Goal: Book appointment/travel/reservation

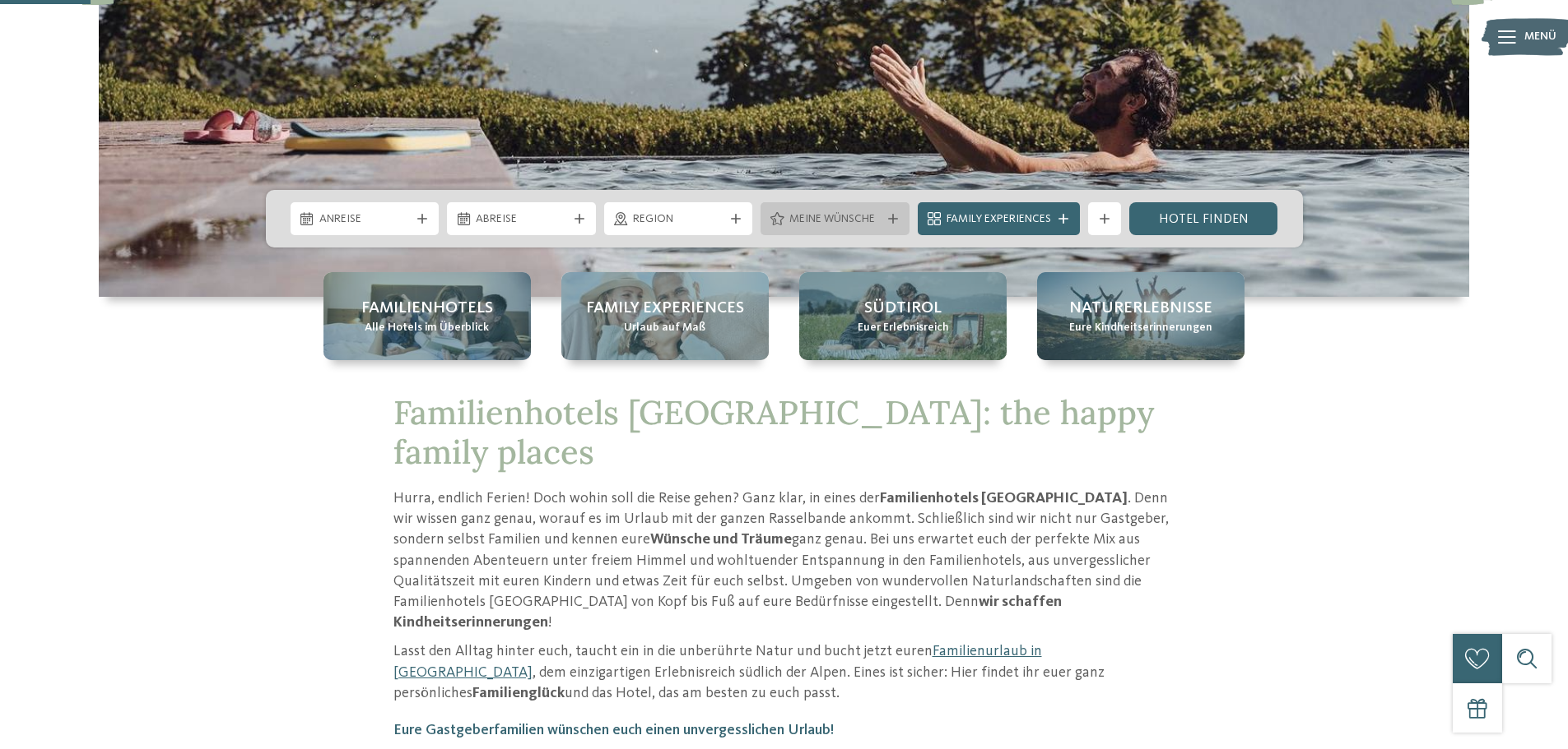
click at [842, 212] on span "Meine Wünsche" at bounding box center [834, 219] width 91 height 17
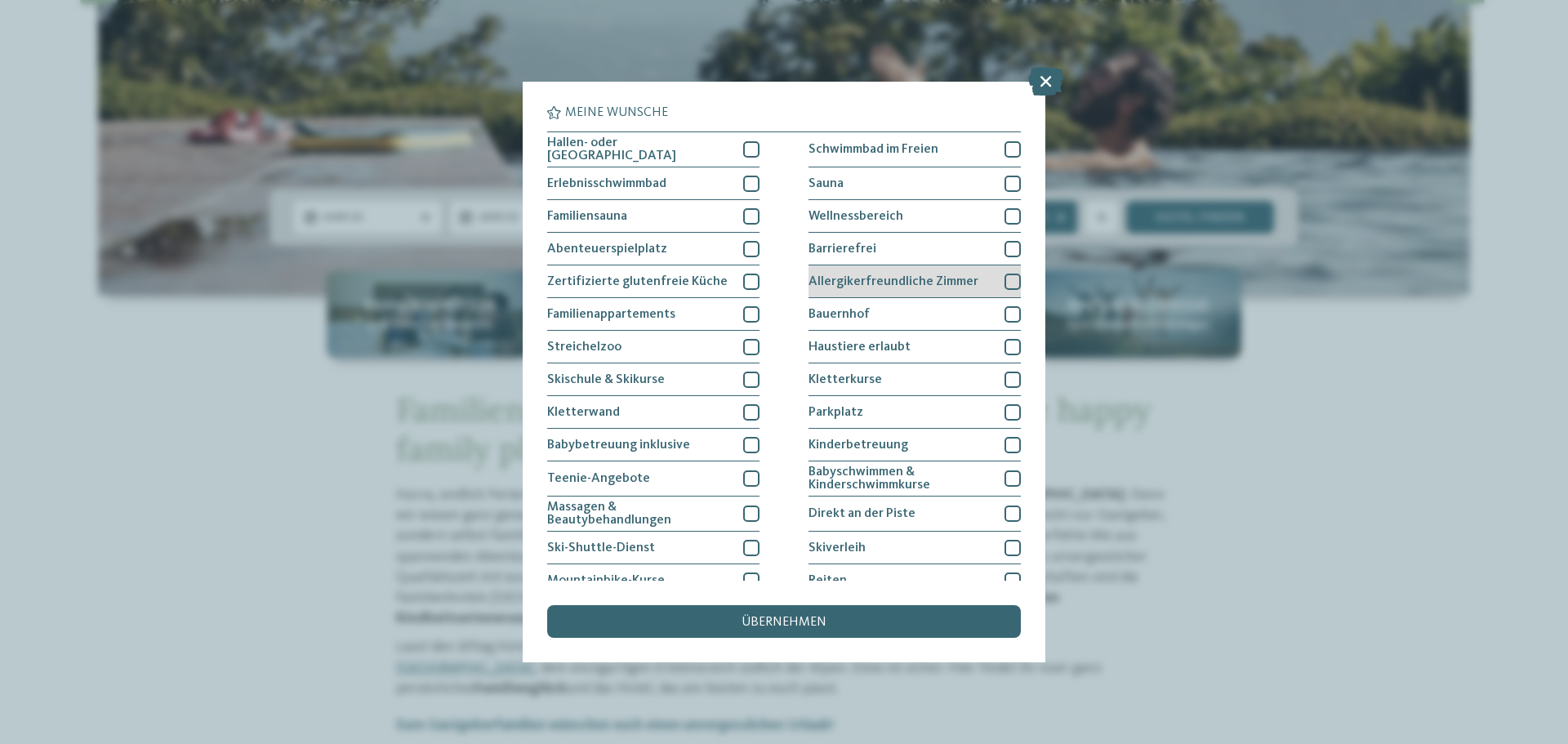
click at [857, 276] on span "Allergikerfreundliche Zimmer" at bounding box center [893, 281] width 169 height 13
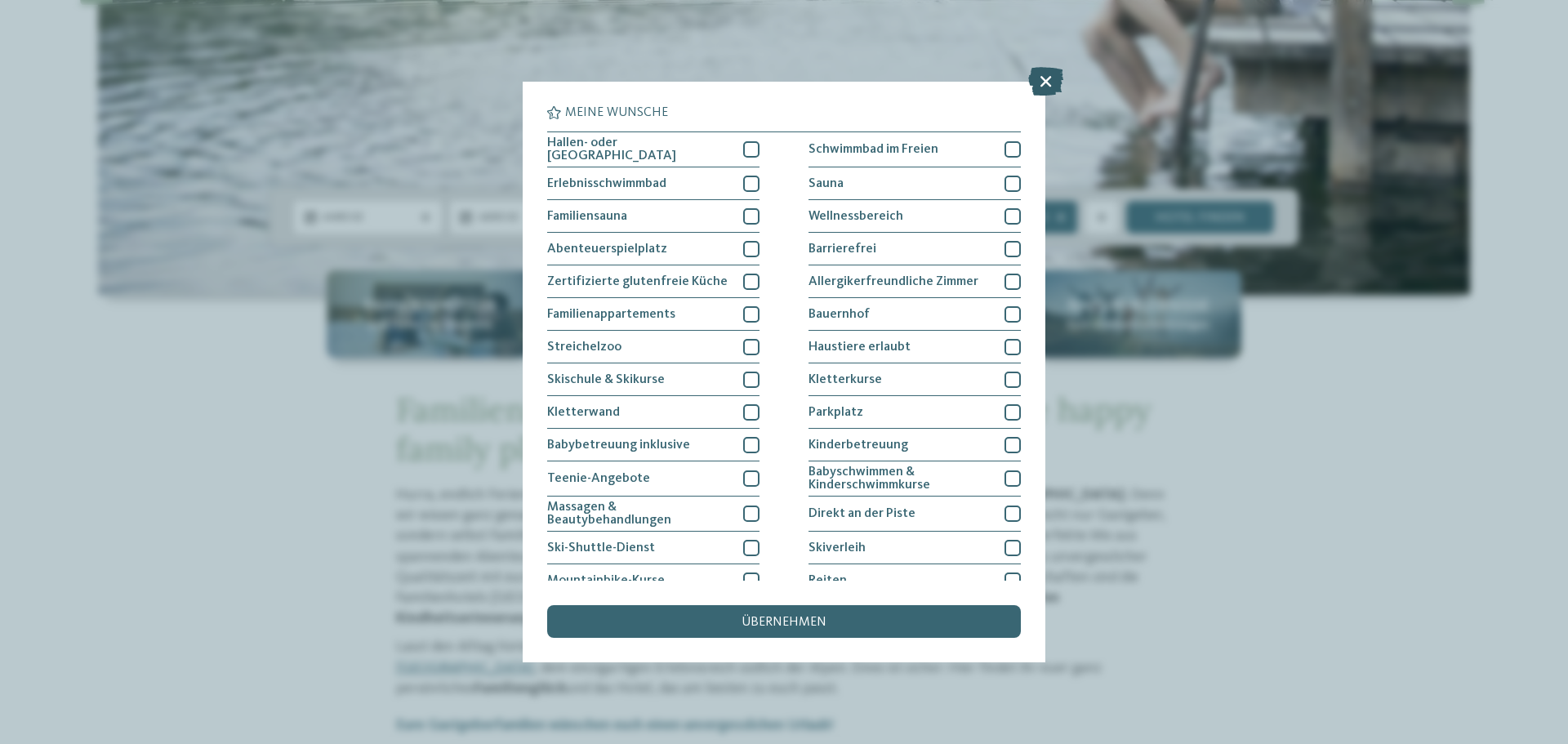
click at [1041, 67] on icon at bounding box center [1046, 81] width 35 height 29
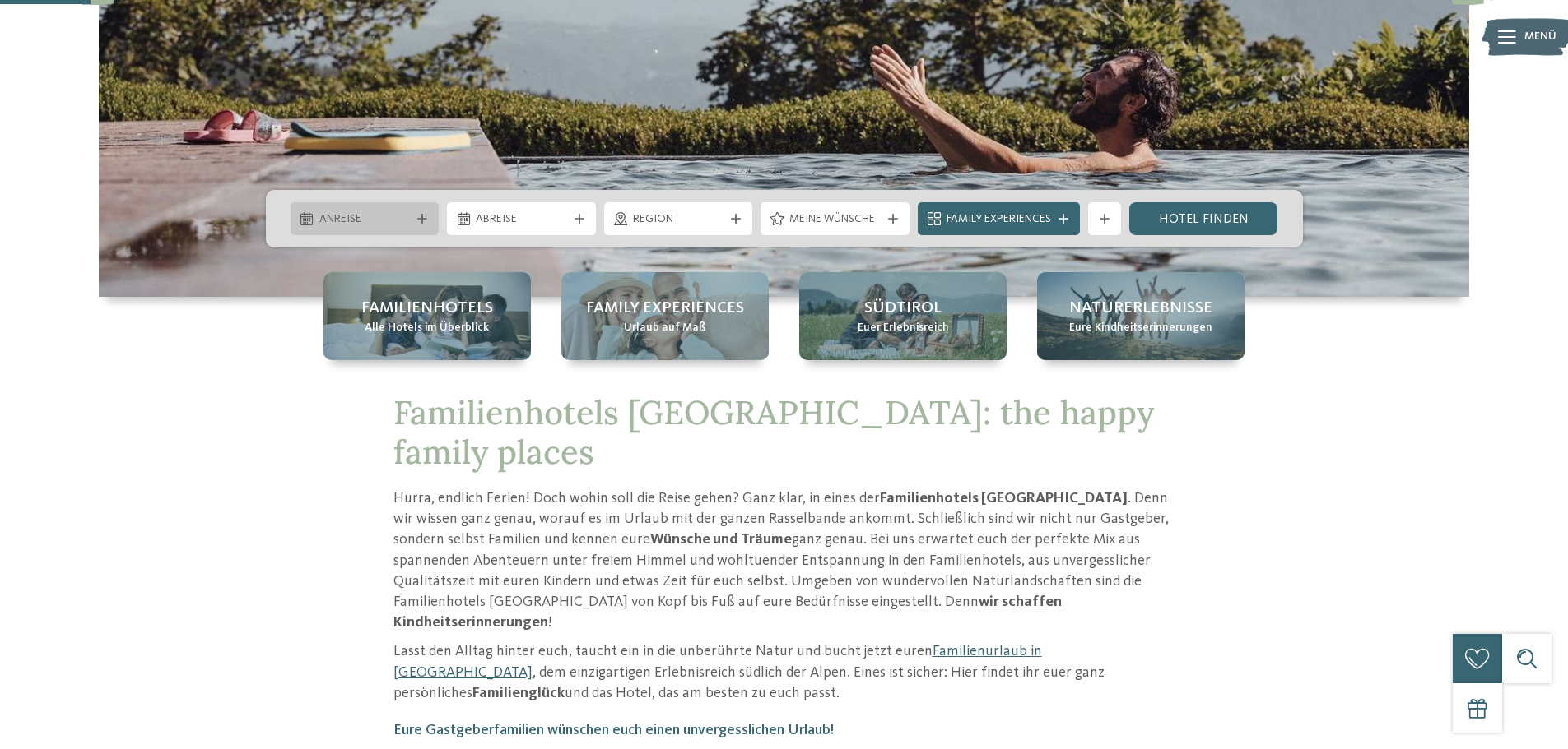
click at [409, 224] on span "Anreise" at bounding box center [365, 219] width 91 height 17
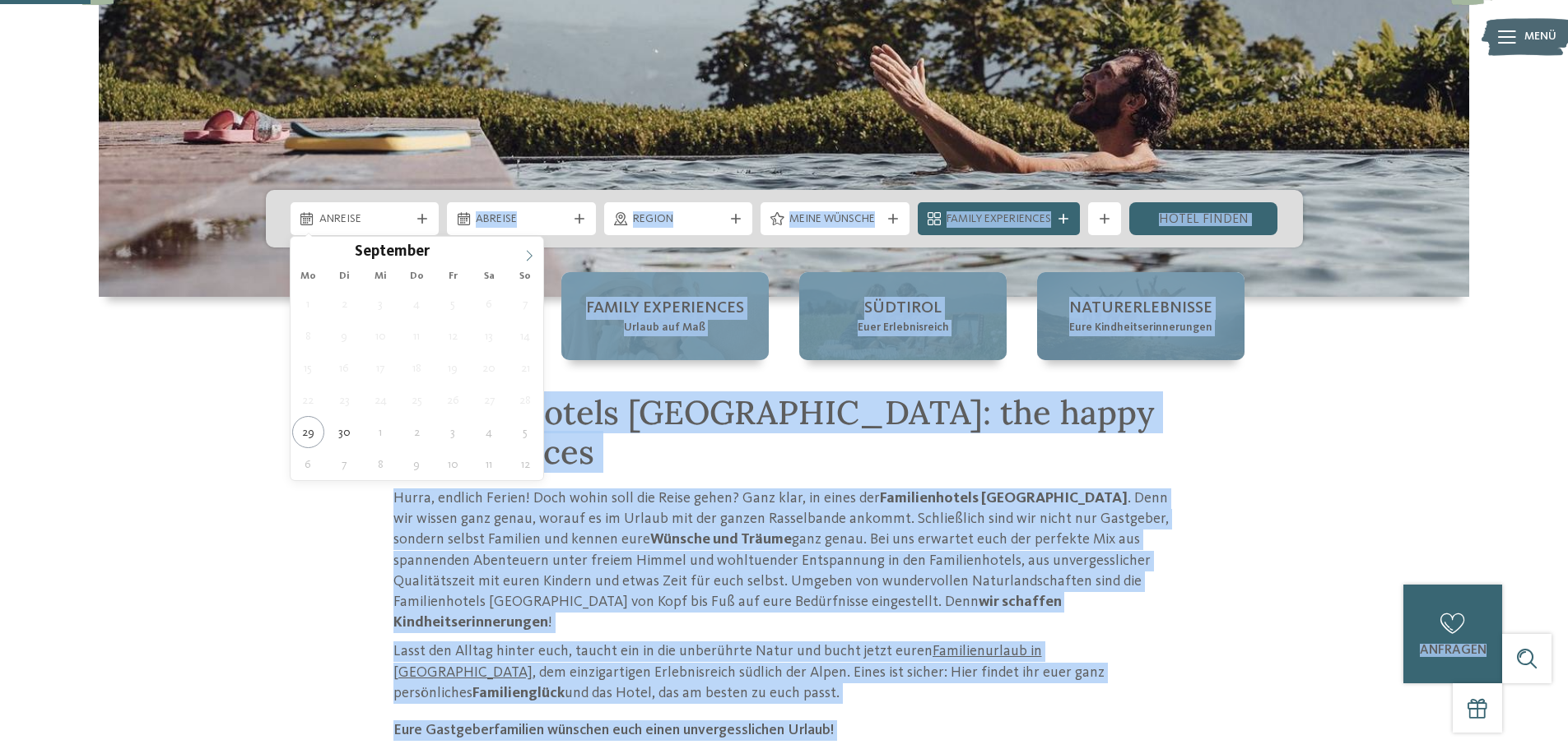
click at [519, 256] on span at bounding box center [529, 251] width 28 height 28
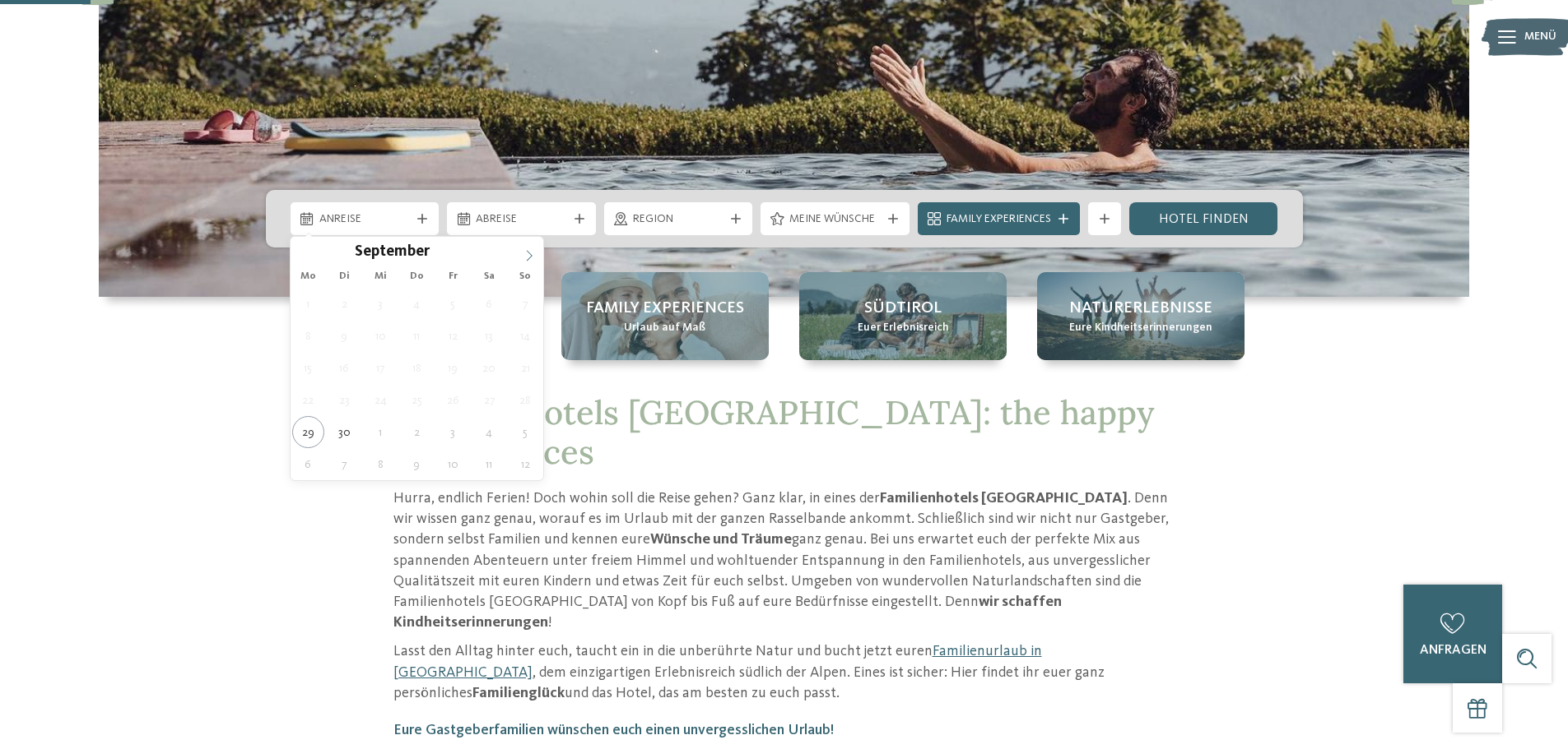
click at [519, 256] on span at bounding box center [529, 251] width 28 height 28
type input "****"
click at [519, 256] on span at bounding box center [529, 251] width 28 height 28
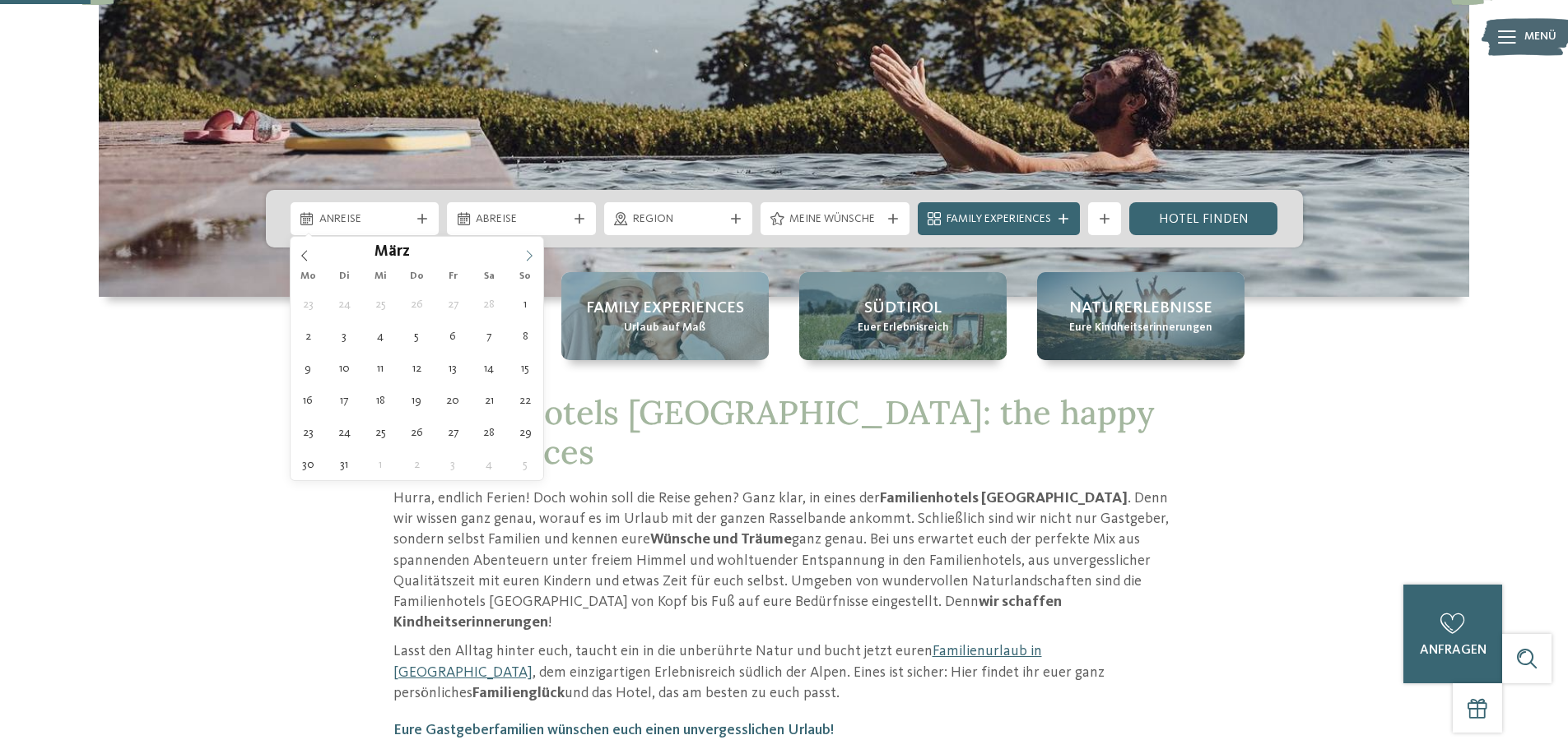
click at [519, 256] on span at bounding box center [529, 251] width 28 height 28
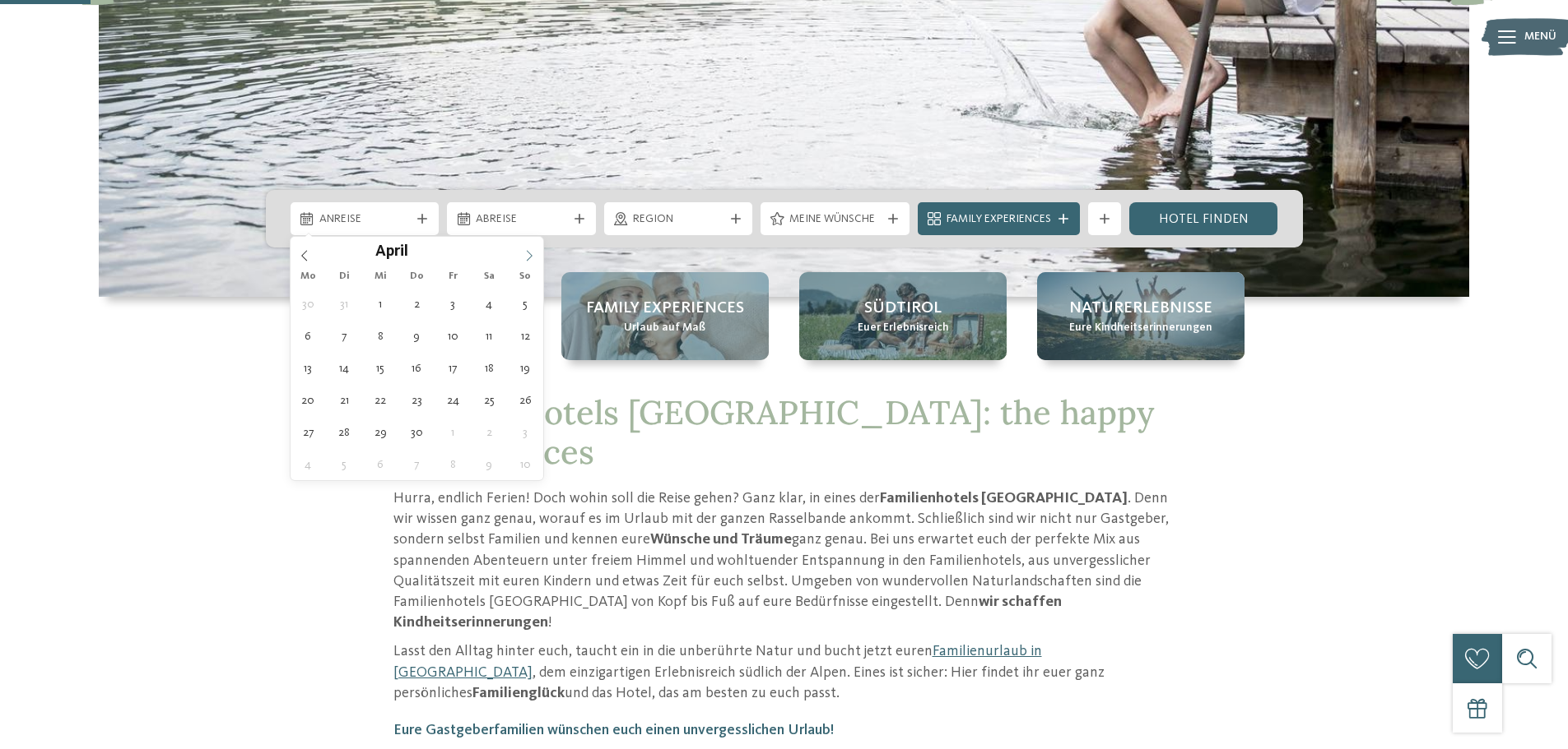
click at [519, 256] on span at bounding box center [529, 251] width 28 height 28
type div "[DATE]"
type input "****"
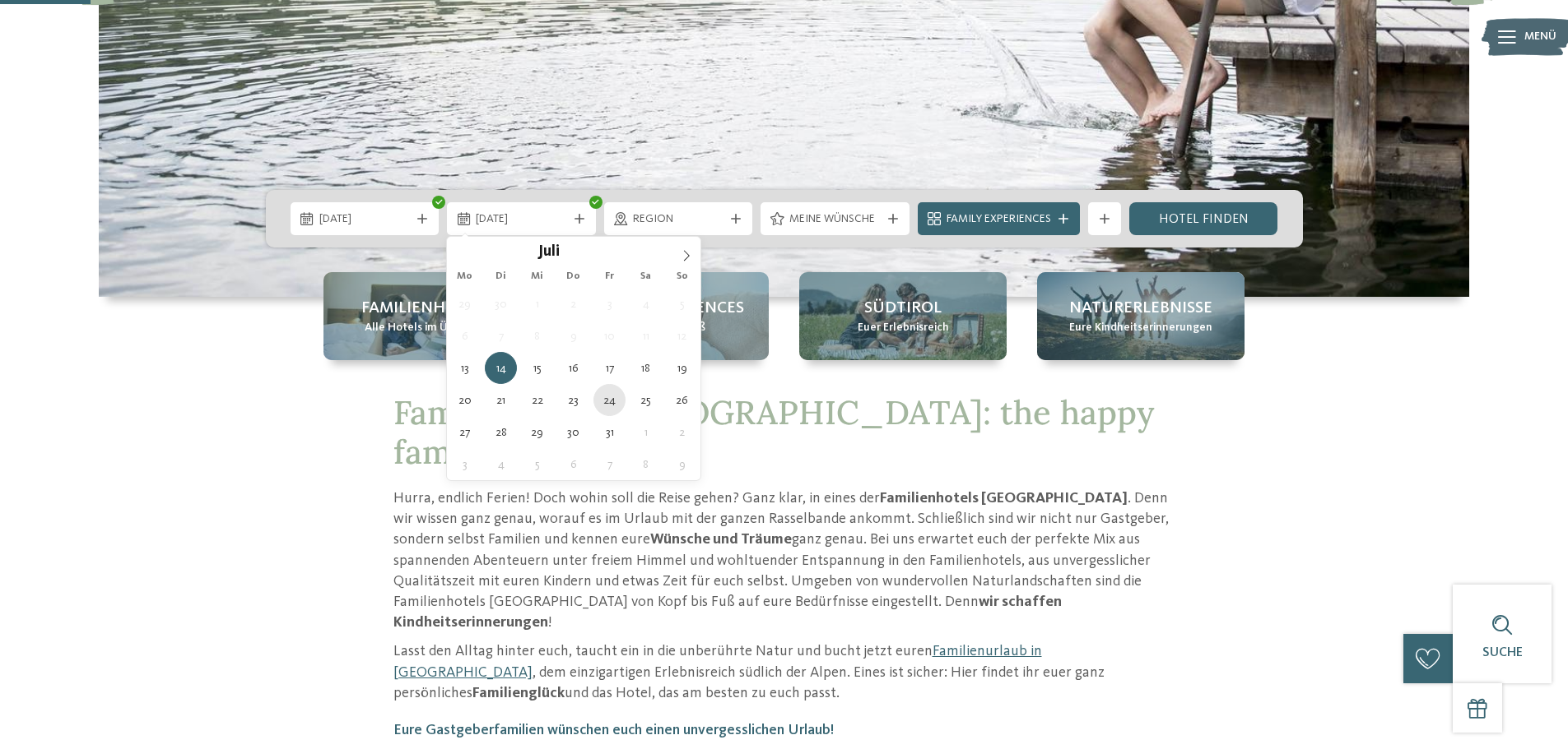
type div "[DATE]"
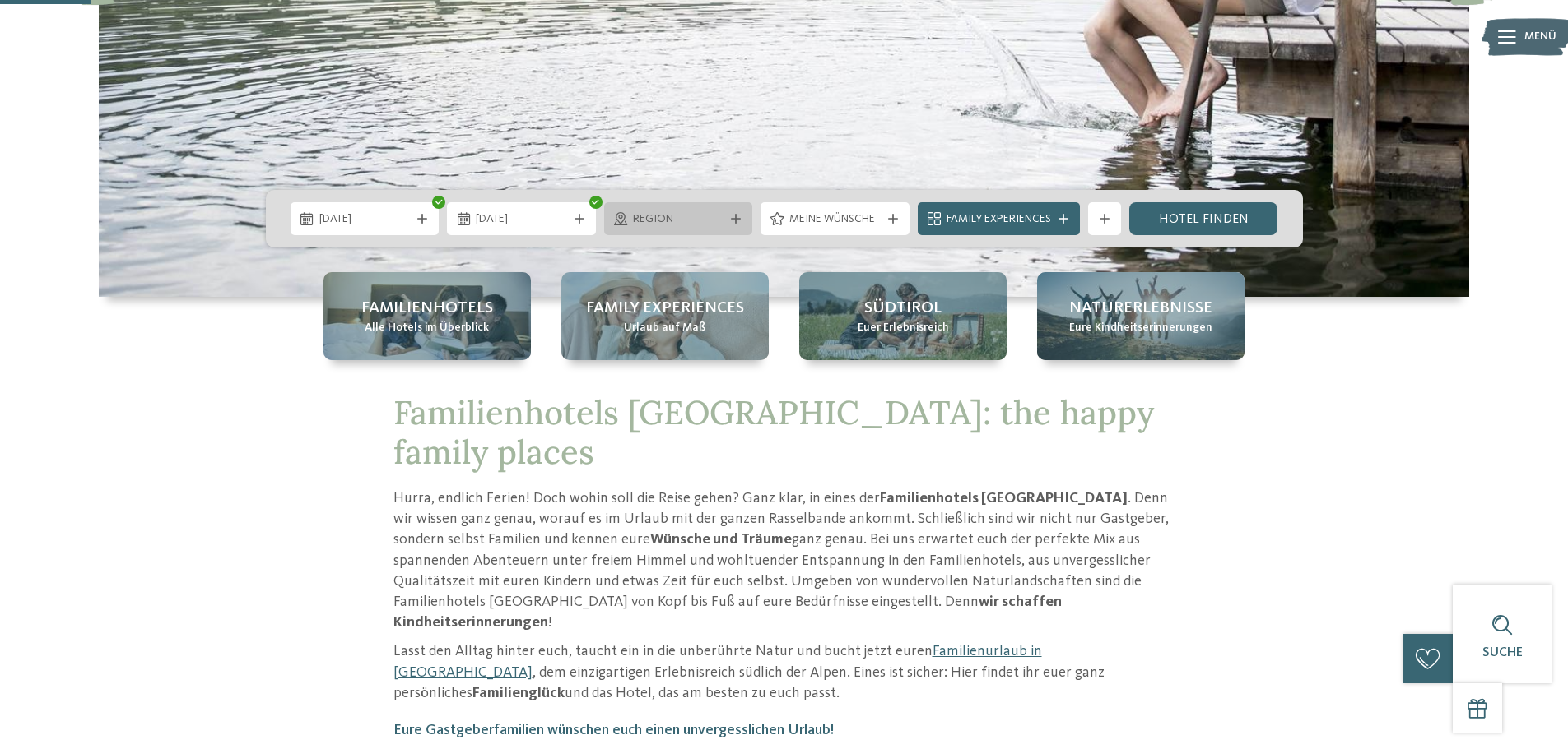
click at [704, 218] on span "Region" at bounding box center [678, 219] width 91 height 17
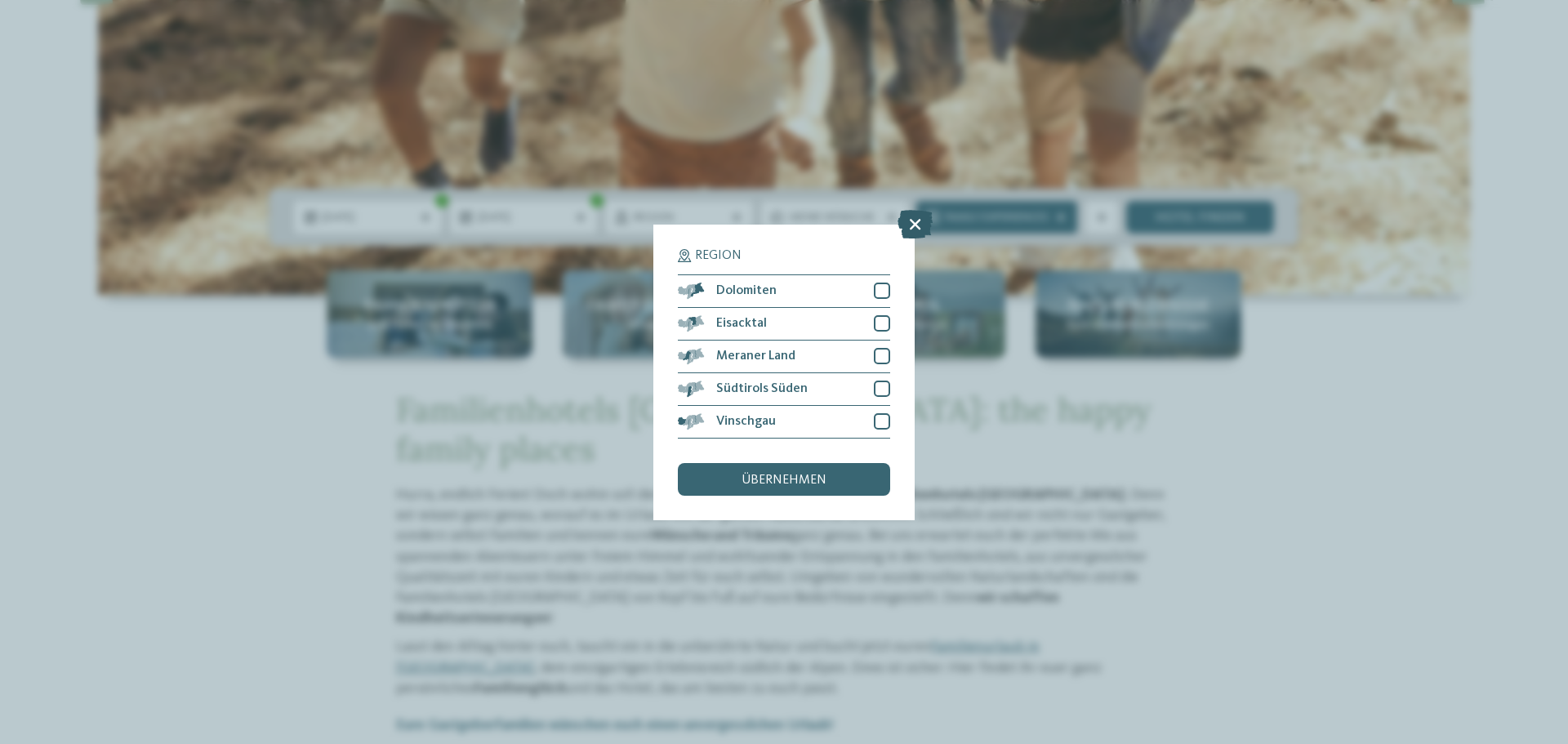
click at [927, 220] on icon at bounding box center [915, 223] width 35 height 29
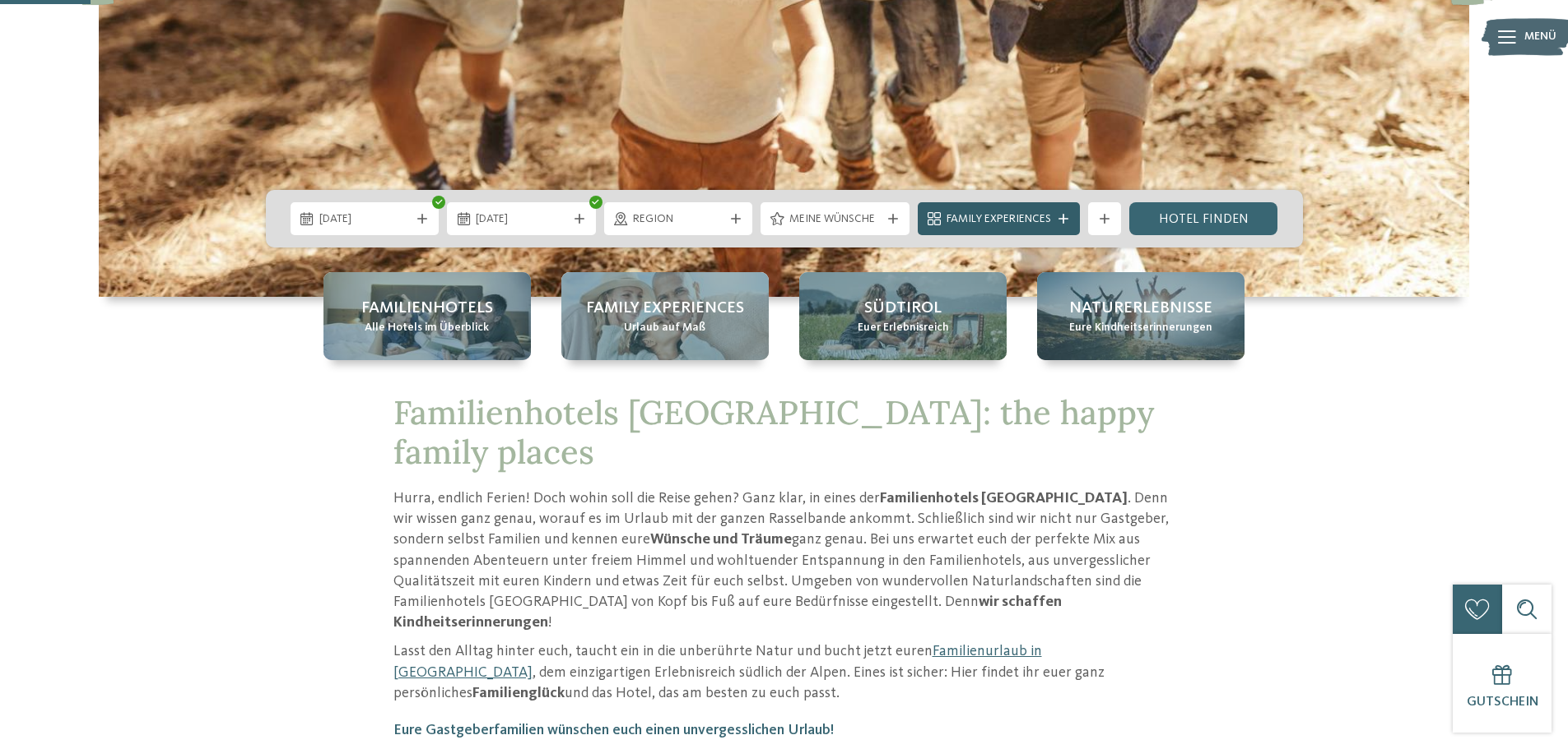
click at [1044, 217] on span "Family Experiences" at bounding box center [998, 219] width 104 height 17
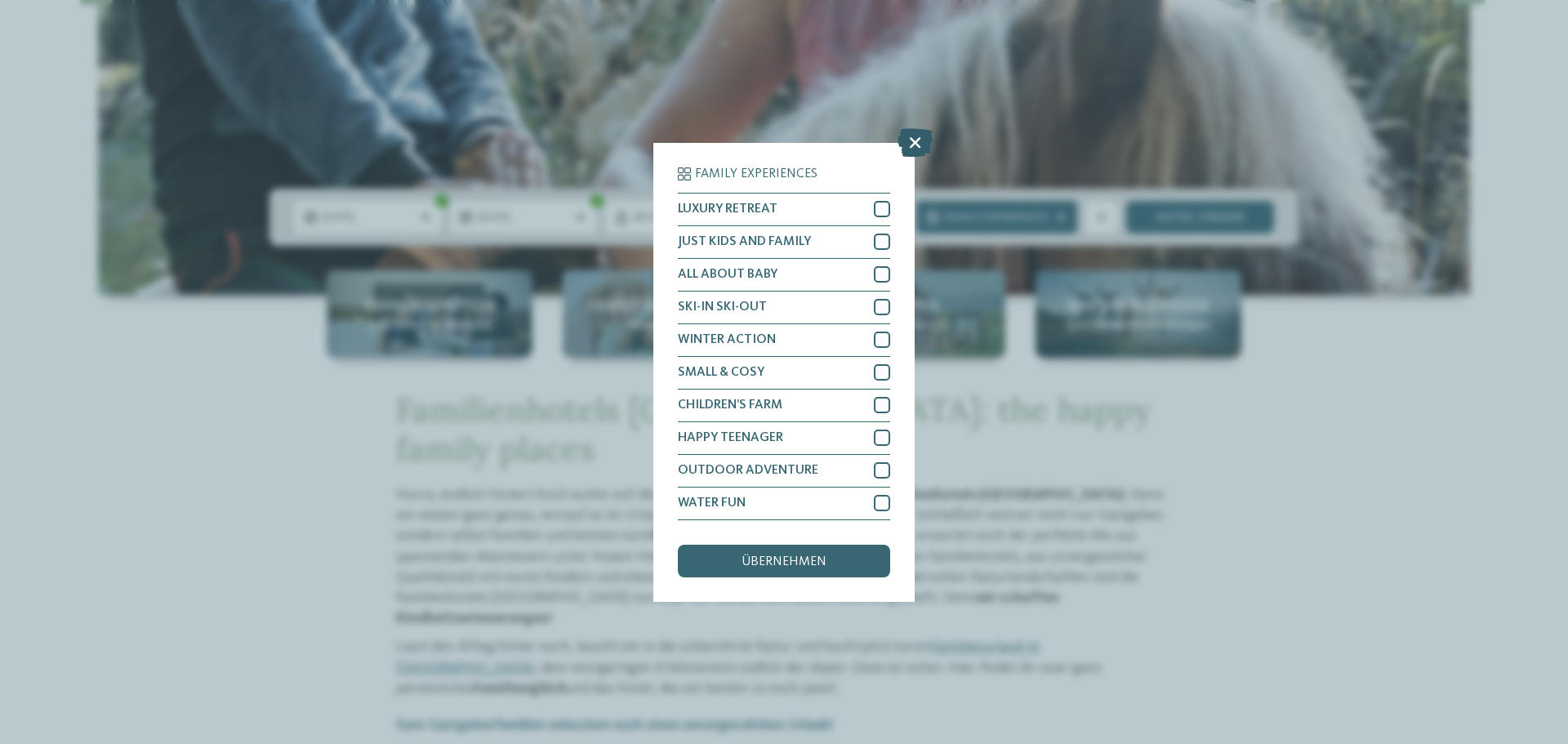
click at [914, 143] on icon at bounding box center [915, 141] width 35 height 29
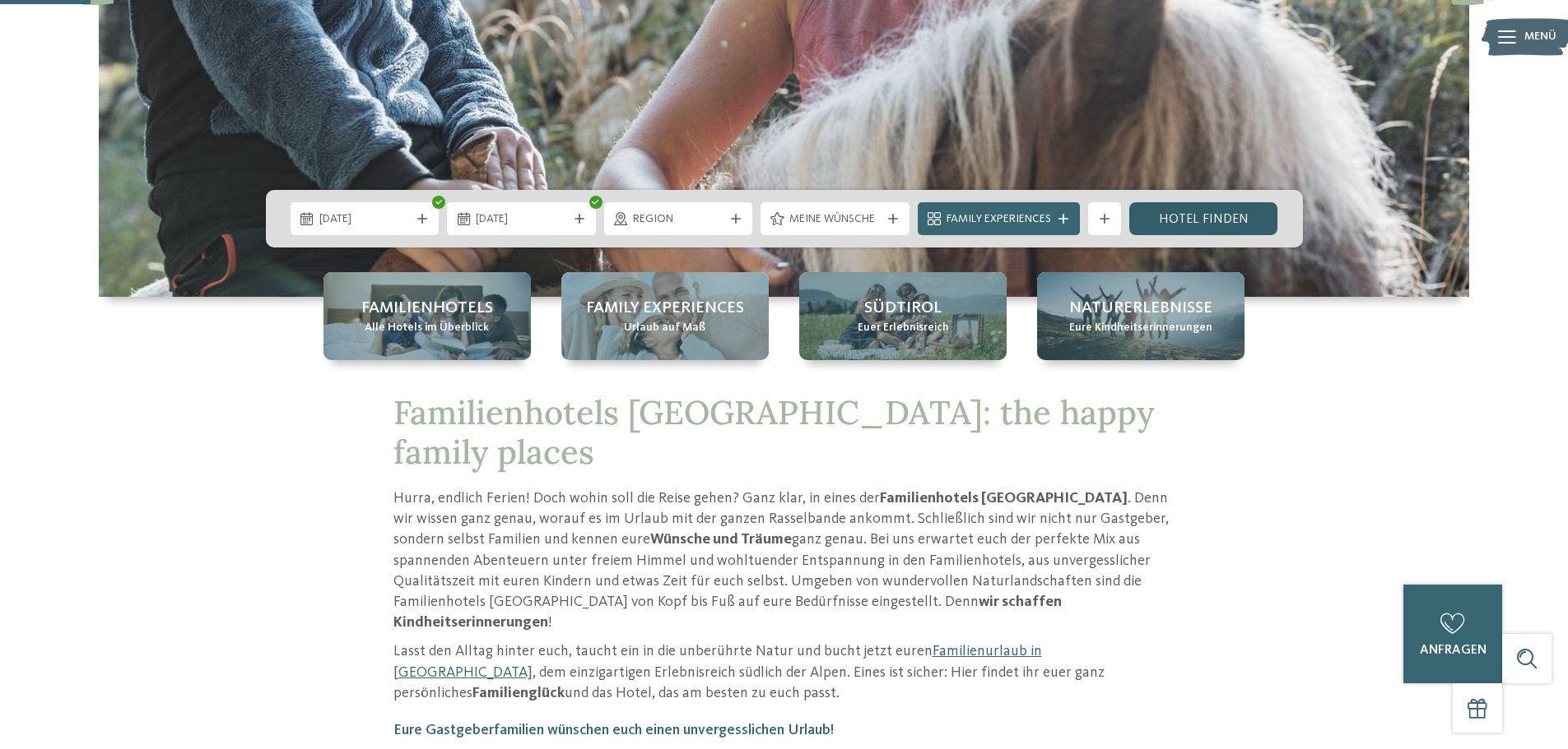
click at [1181, 214] on link "Hotel finden" at bounding box center [1203, 218] width 149 height 33
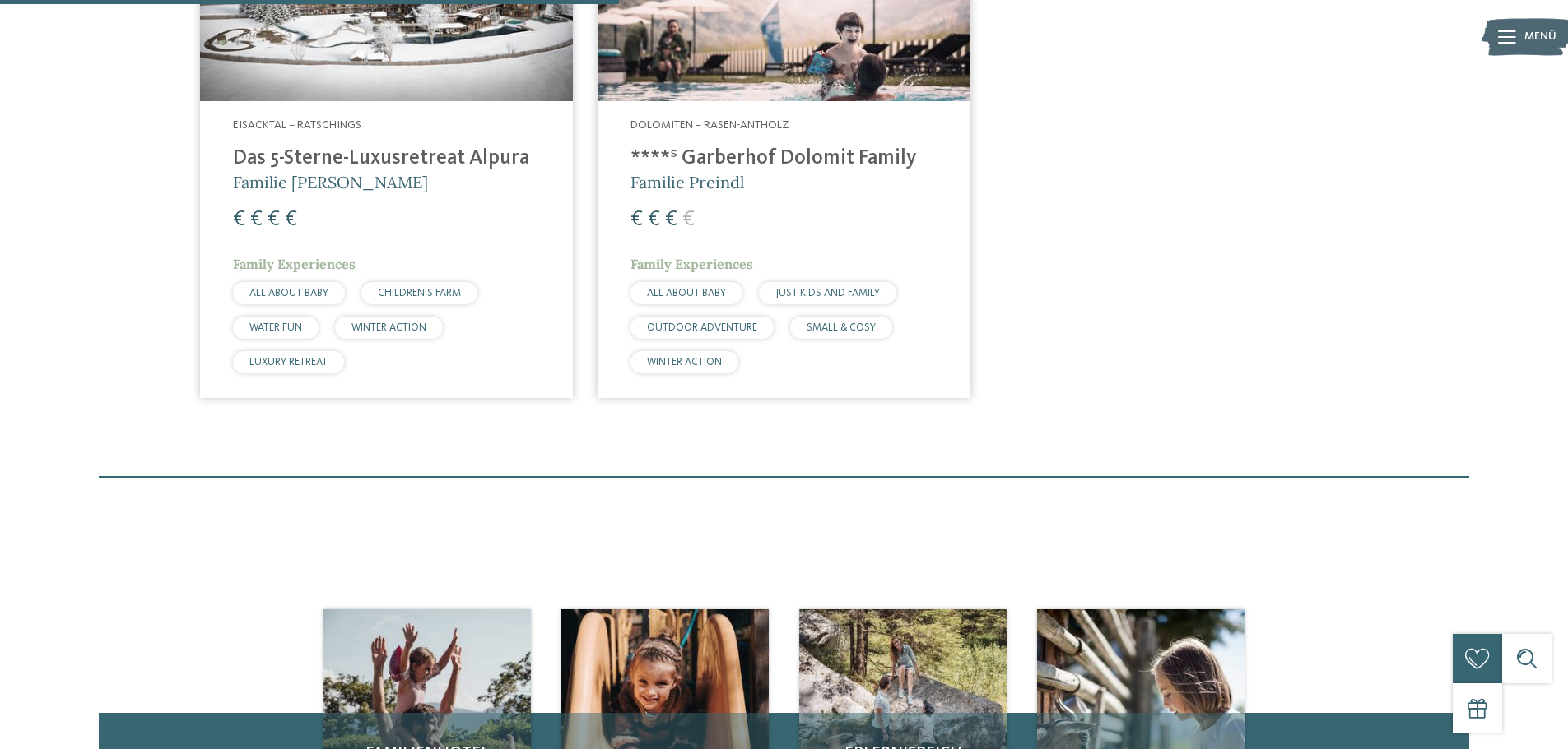
scroll to position [539, 0]
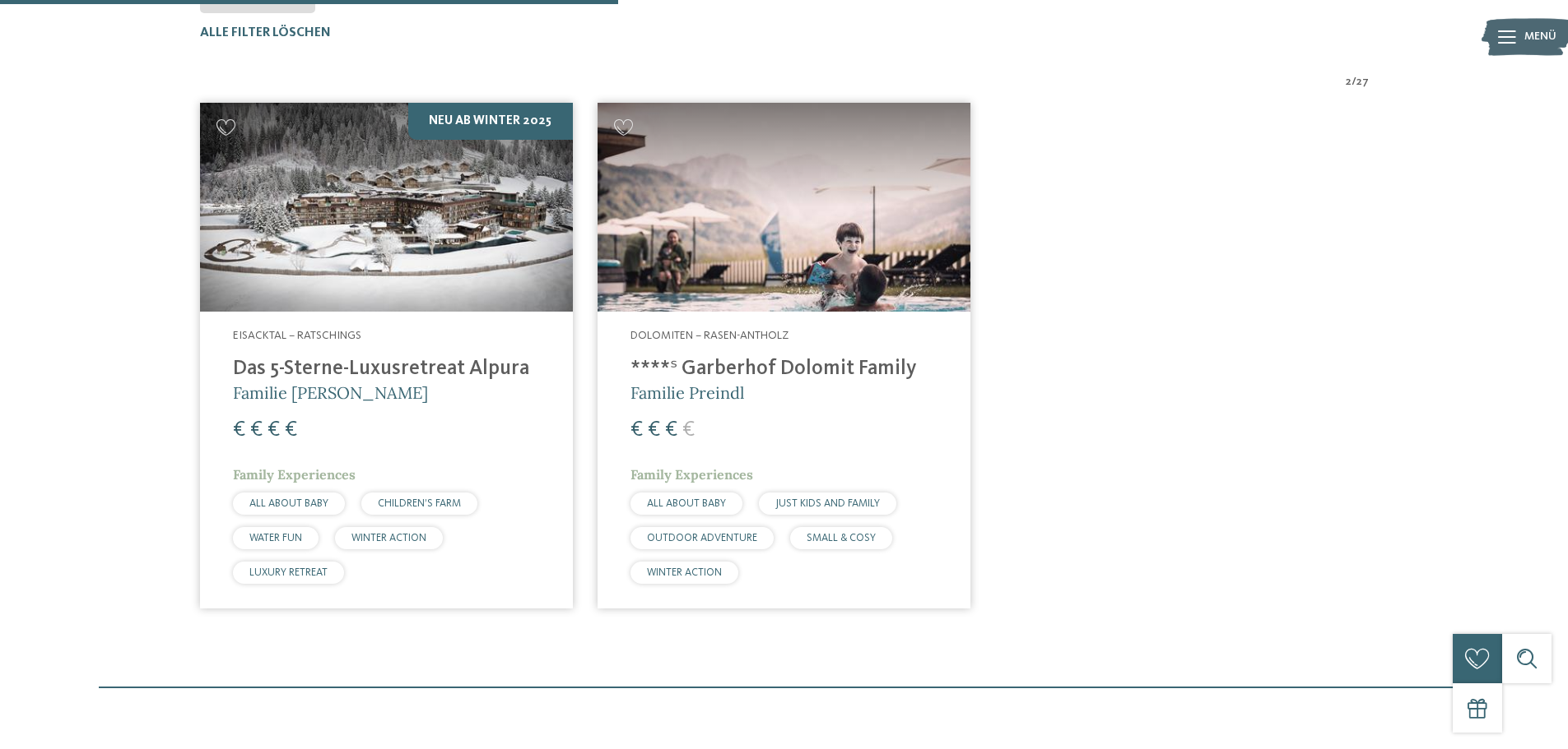
click at [776, 274] on img at bounding box center [783, 207] width 373 height 210
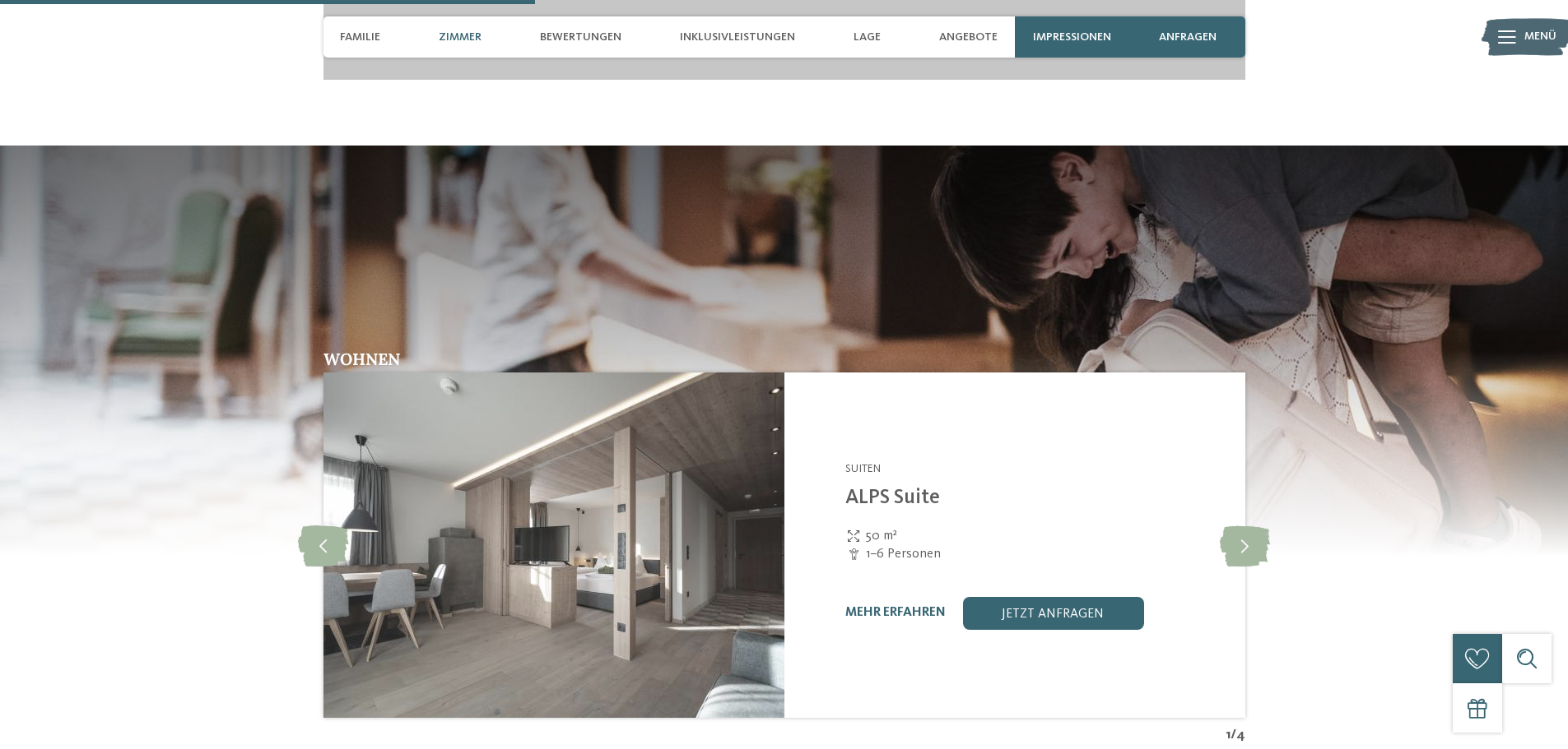
scroll to position [2303, 0]
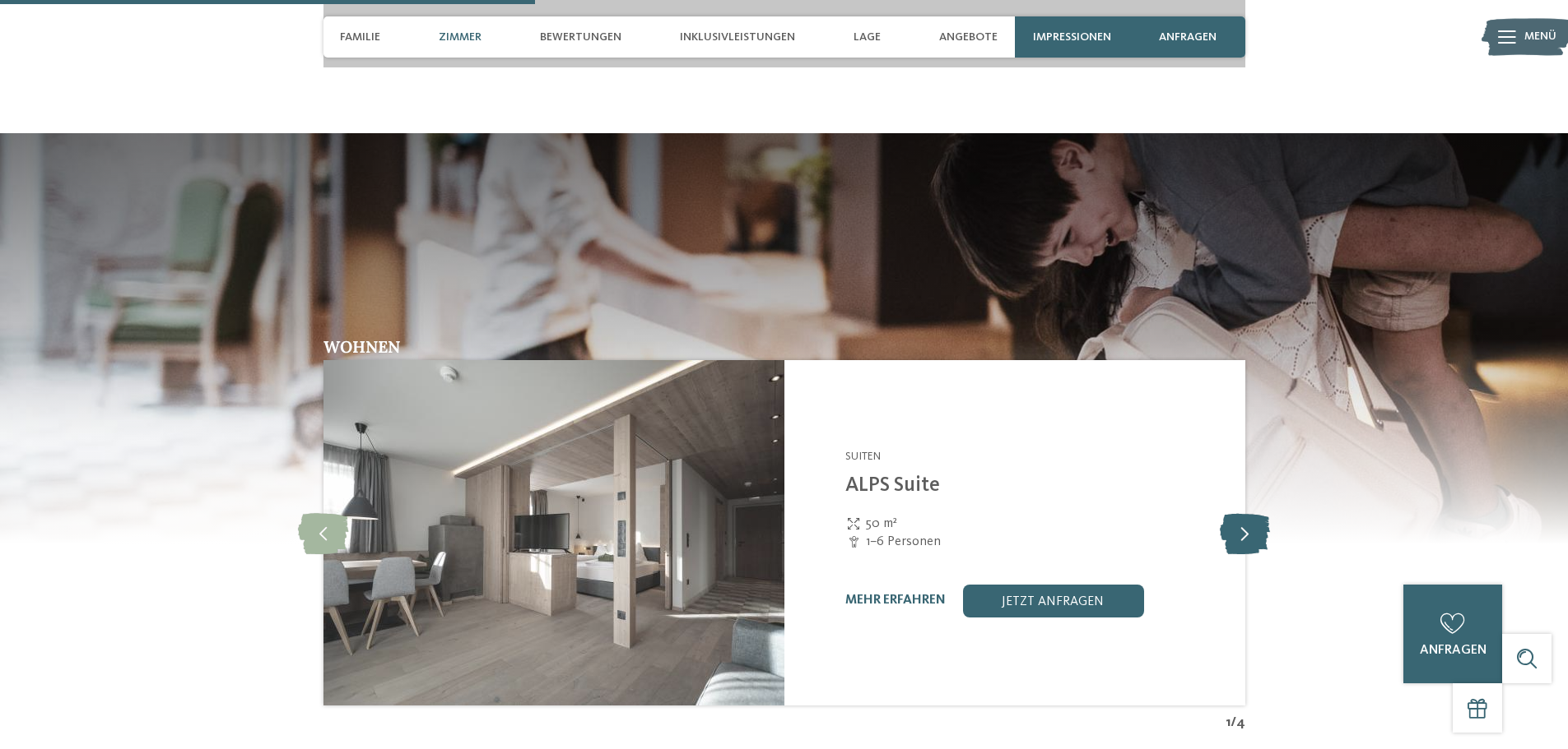
click at [1241, 516] on icon at bounding box center [1244, 532] width 50 height 41
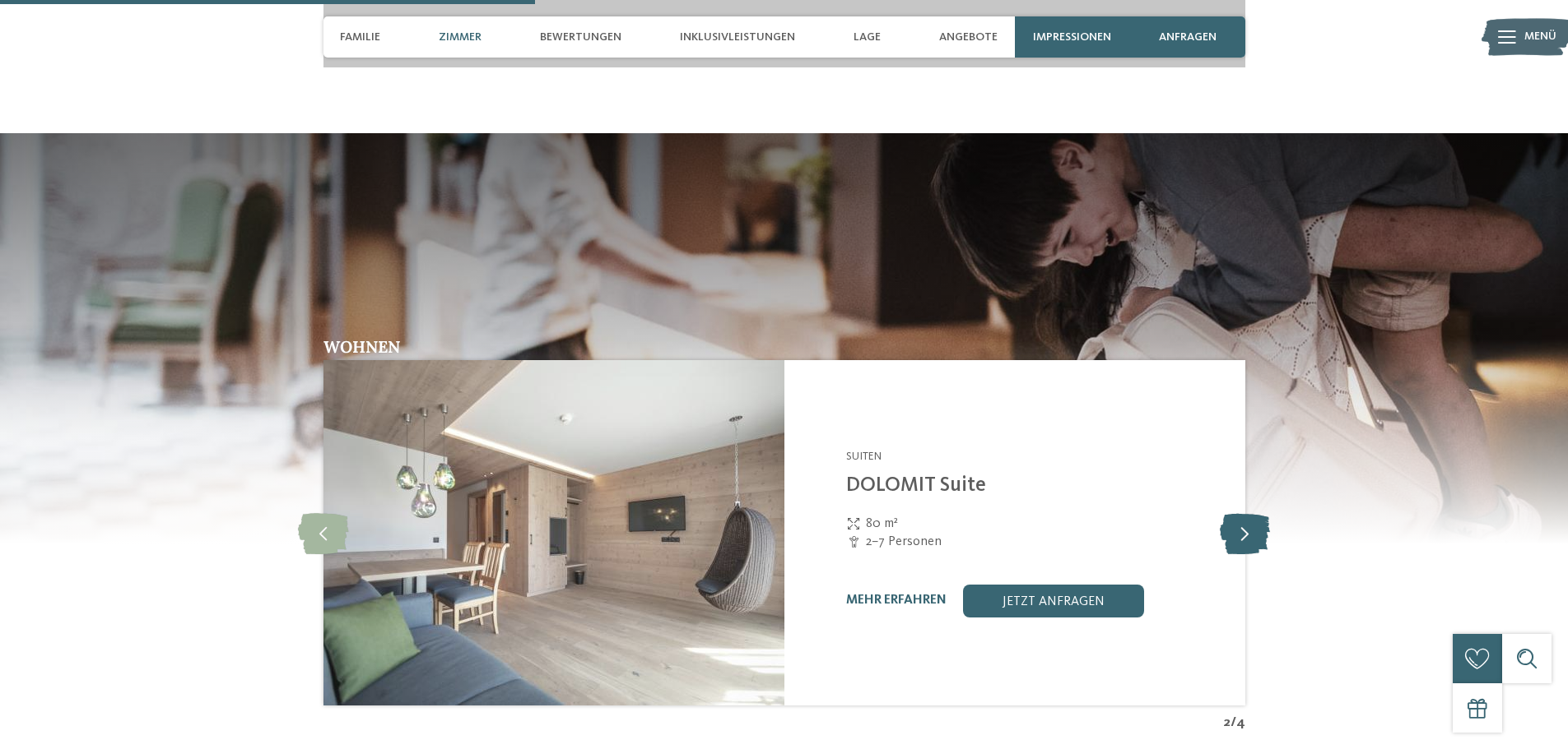
click at [1243, 516] on icon at bounding box center [1244, 532] width 50 height 41
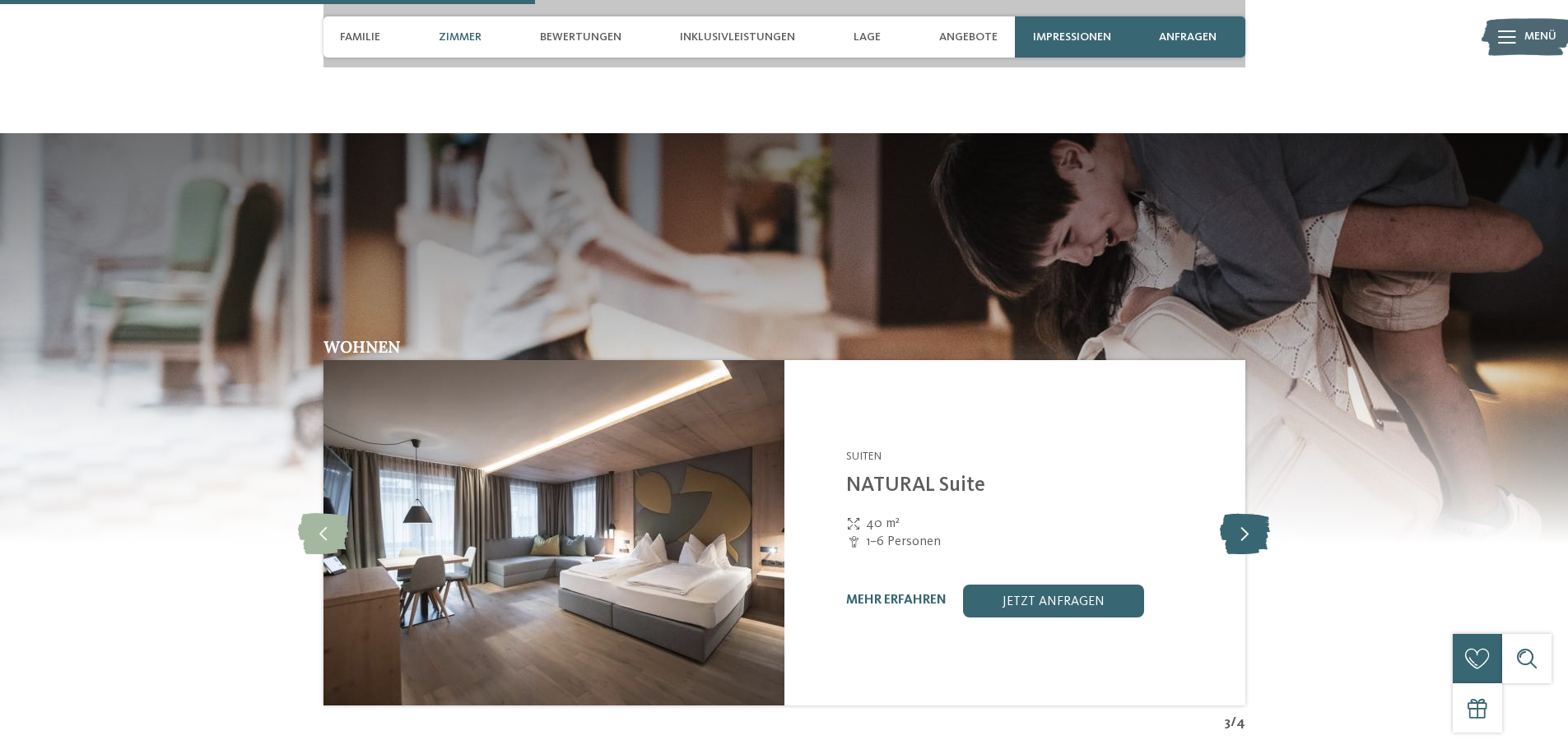
click at [1243, 516] on icon at bounding box center [1244, 532] width 50 height 41
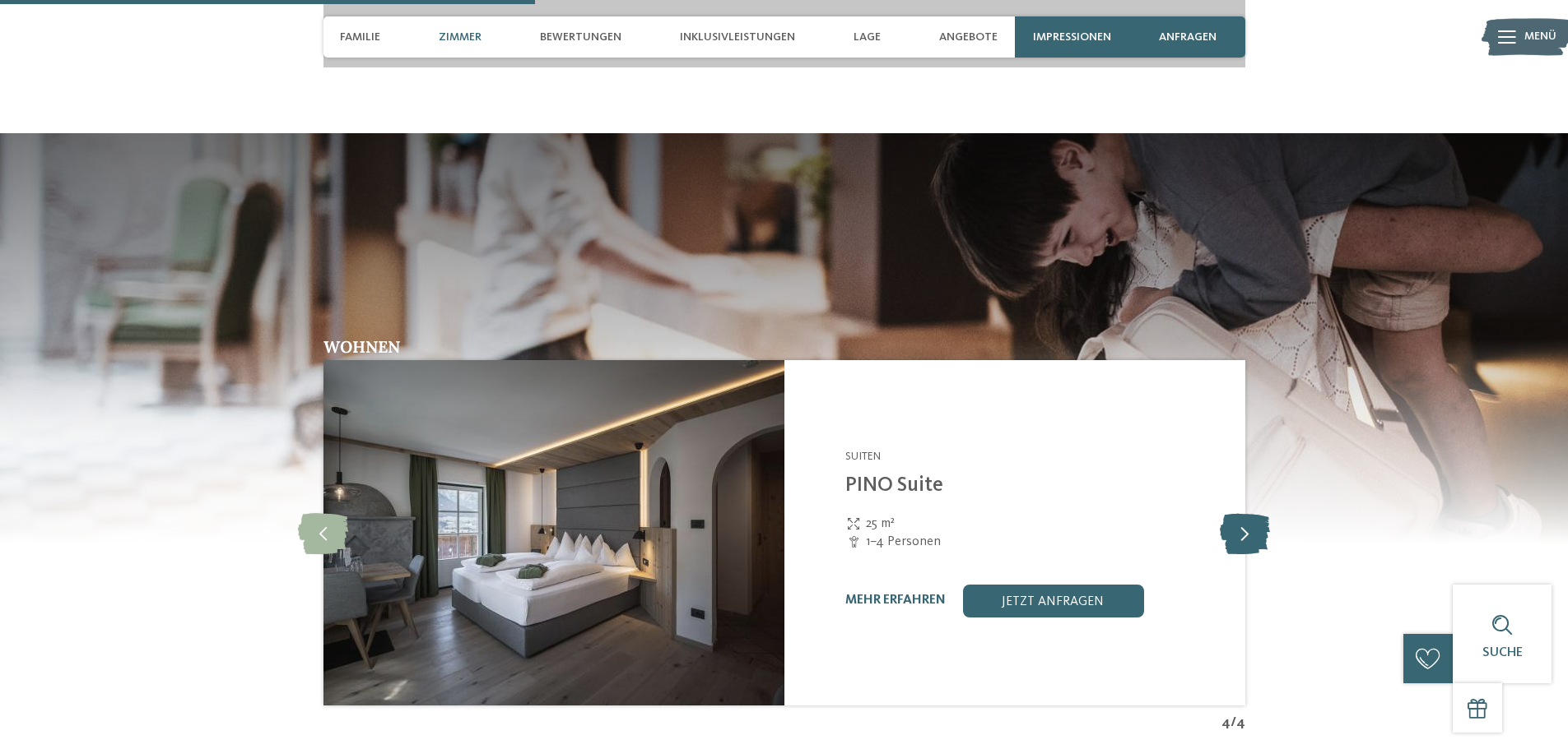
click at [1243, 516] on icon at bounding box center [1244, 532] width 50 height 41
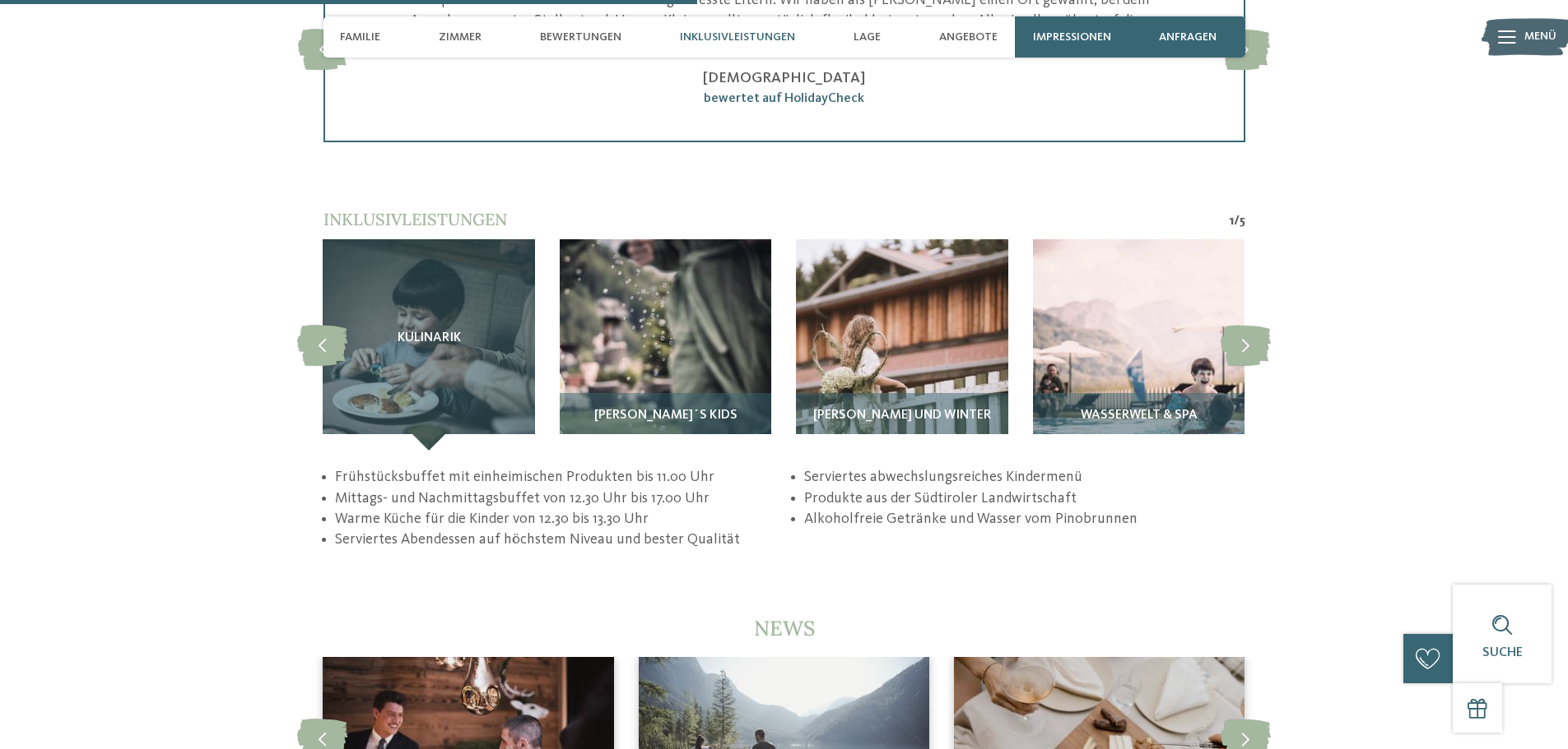
scroll to position [3207, 0]
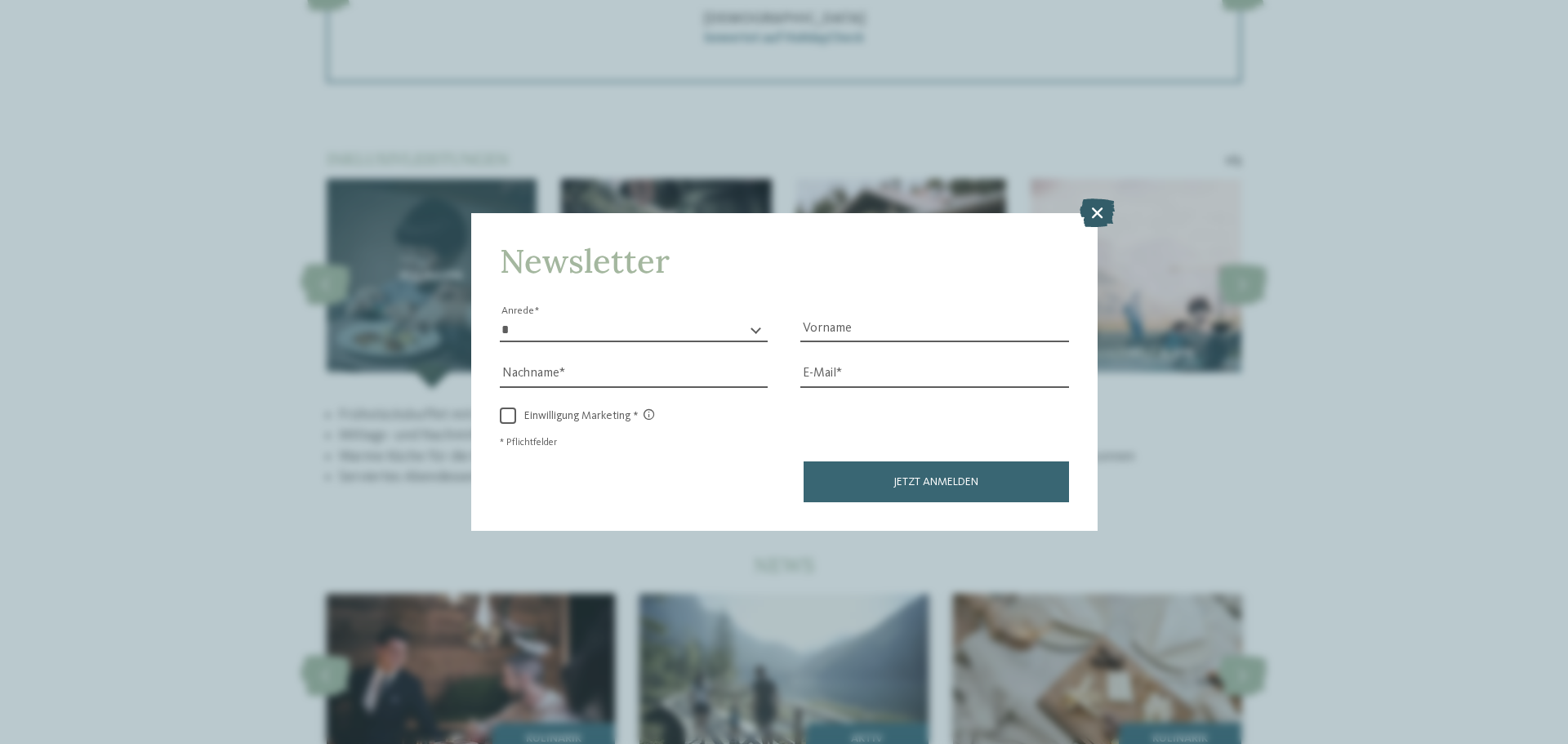
click at [1086, 200] on icon at bounding box center [1097, 213] width 35 height 29
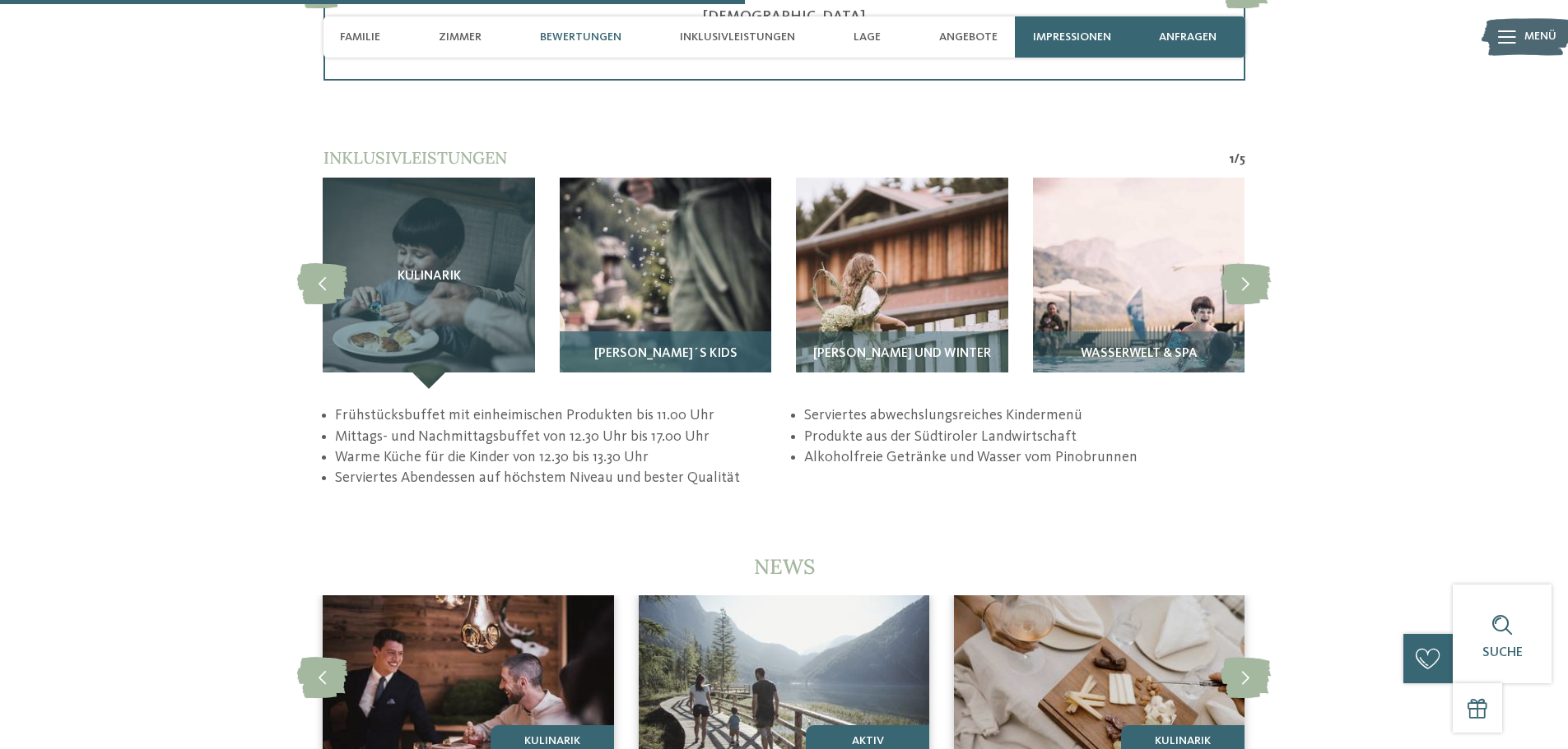
click at [730, 300] on img at bounding box center [665, 283] width 211 height 211
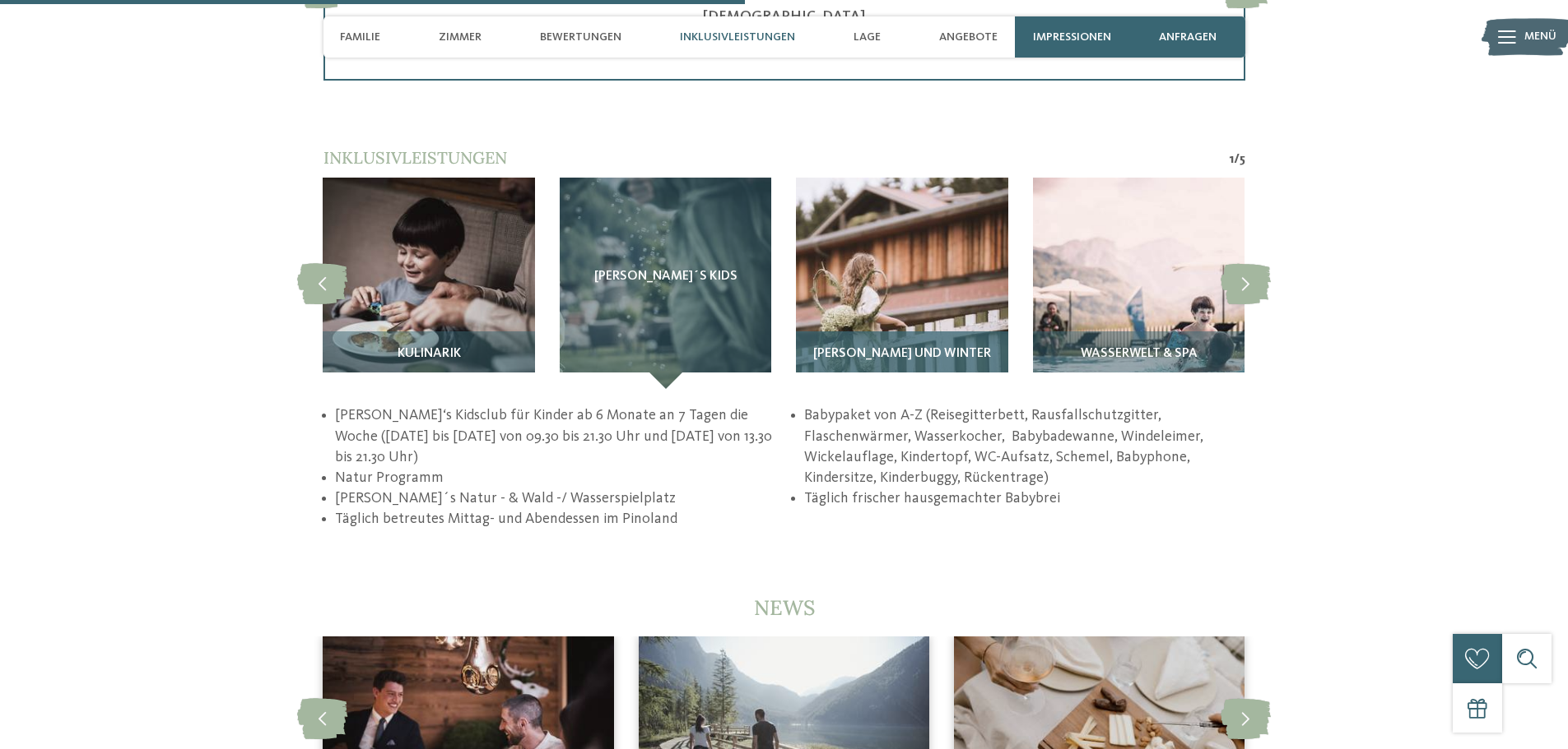
click at [894, 300] on img at bounding box center [901, 283] width 211 height 211
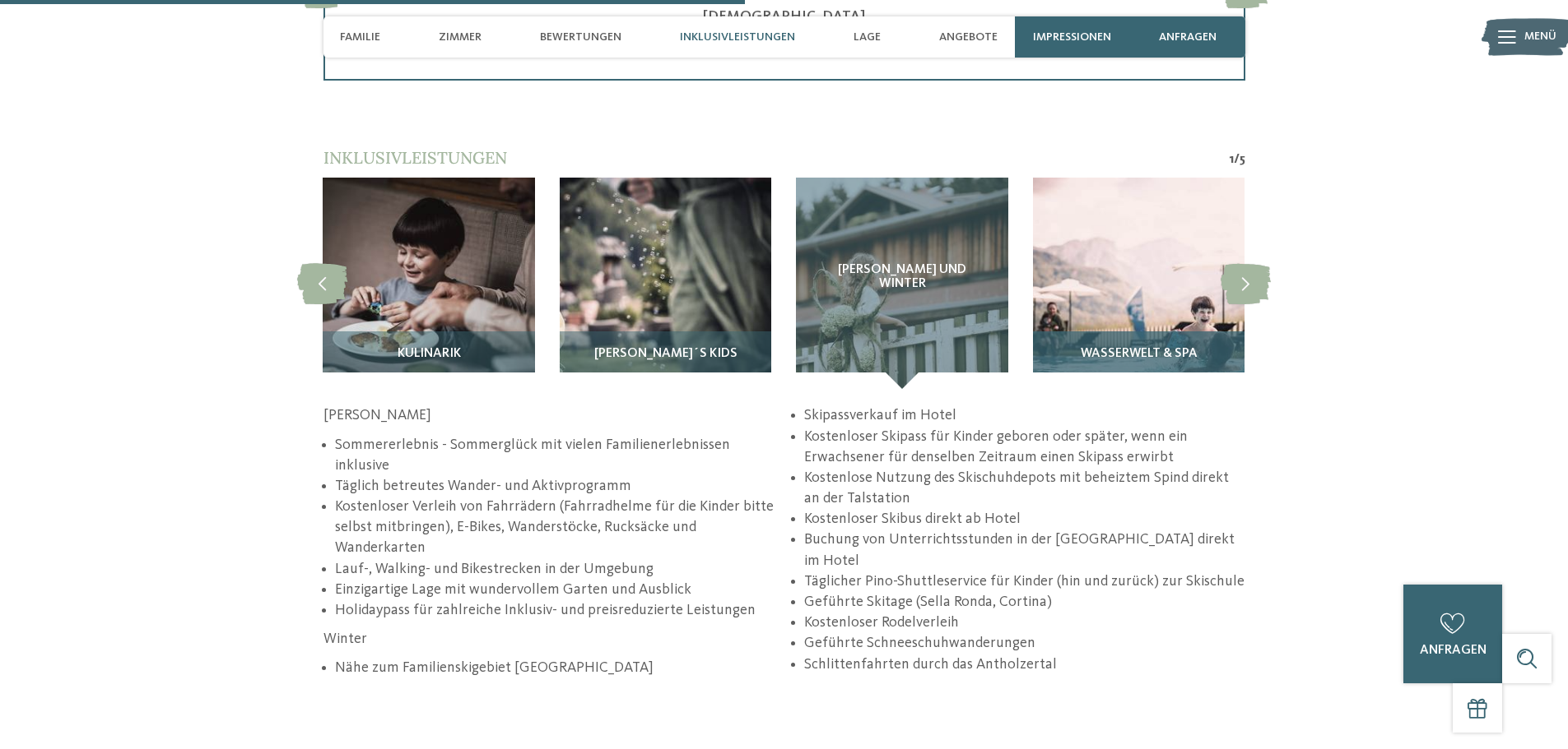
click at [1124, 279] on img at bounding box center [1138, 283] width 211 height 211
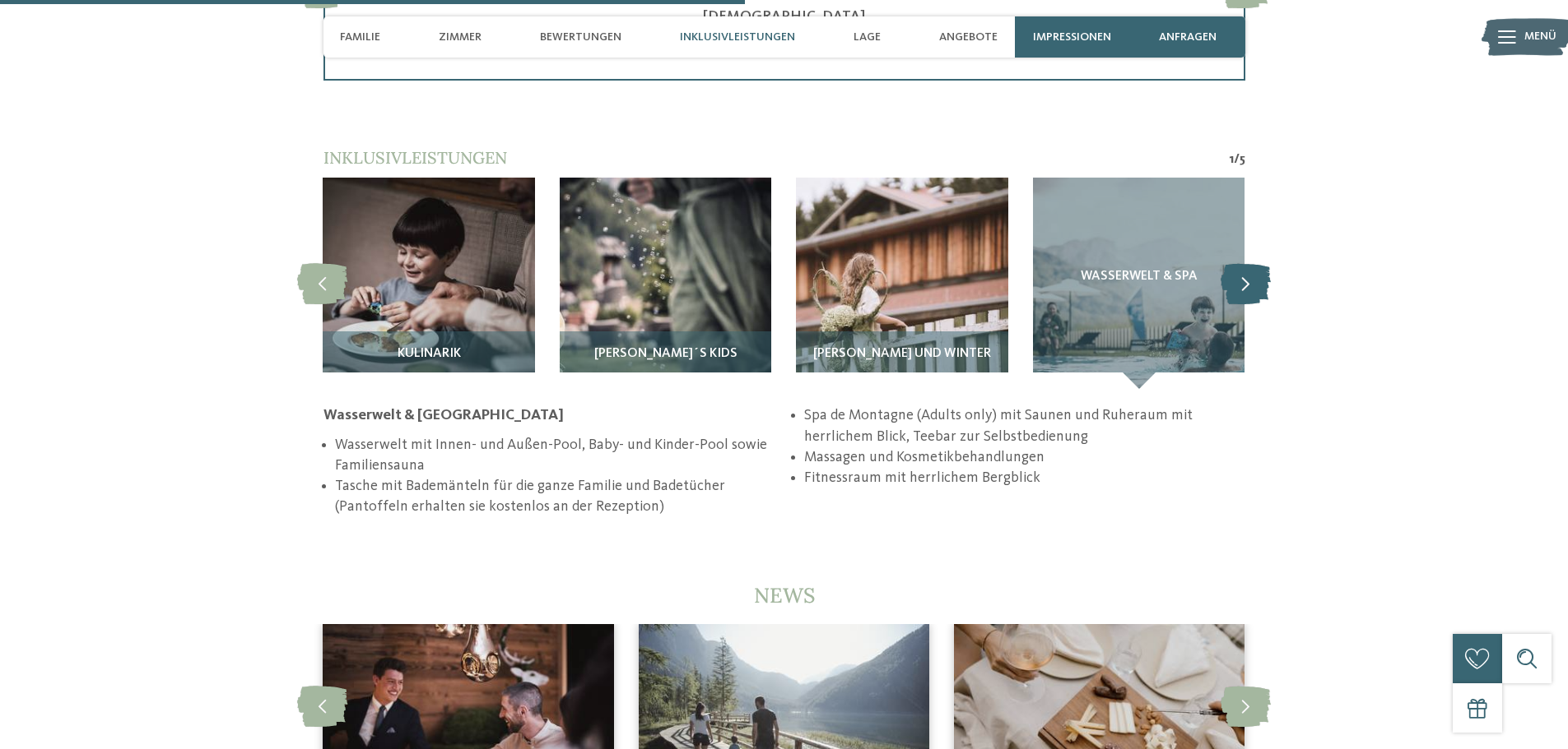
click at [1232, 272] on icon at bounding box center [1245, 284] width 50 height 41
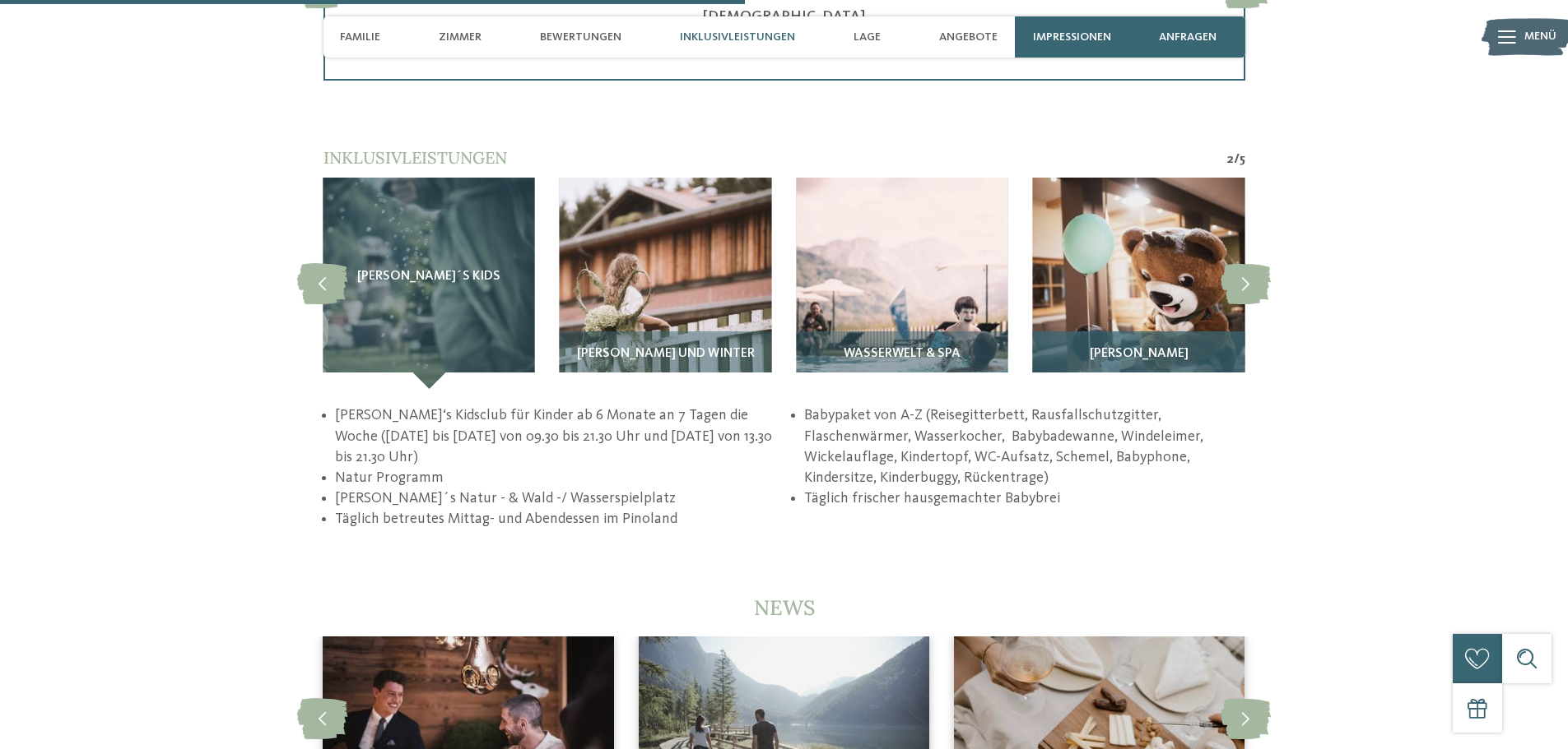
click at [1139, 279] on img at bounding box center [1138, 283] width 211 height 211
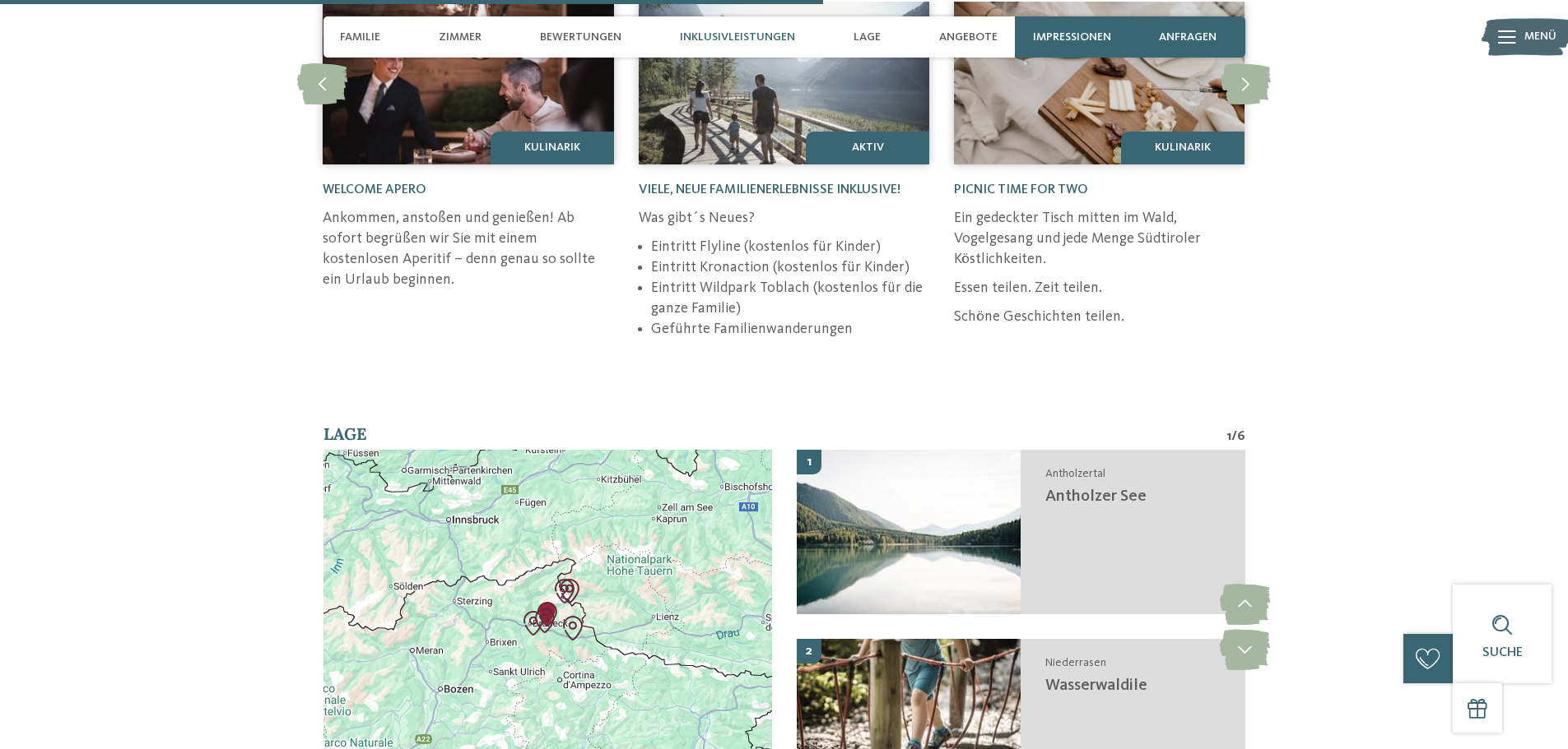
scroll to position [4194, 0]
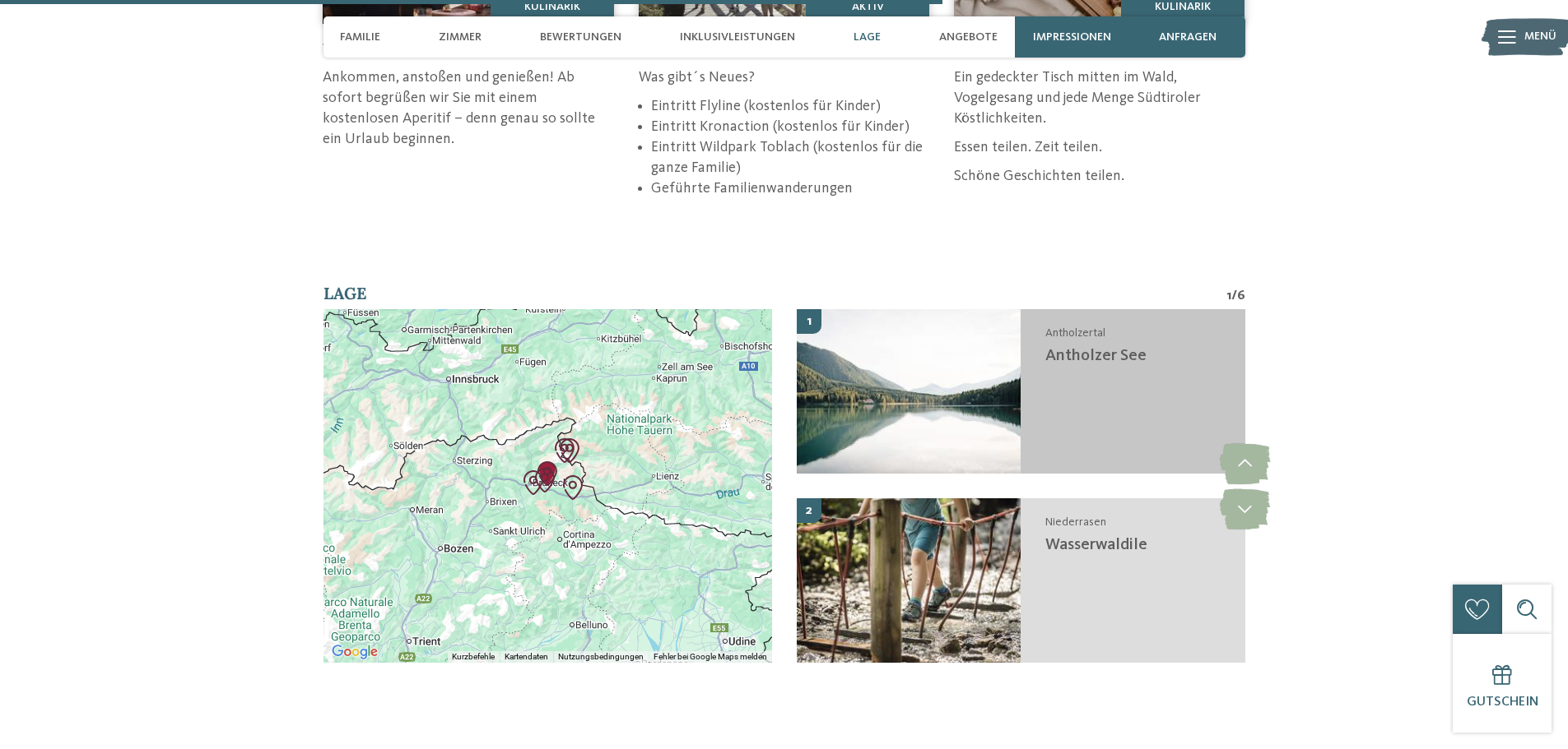
click at [1067, 346] on div "Antholzertal Antholzer See" at bounding box center [1133, 392] width 225 height 164
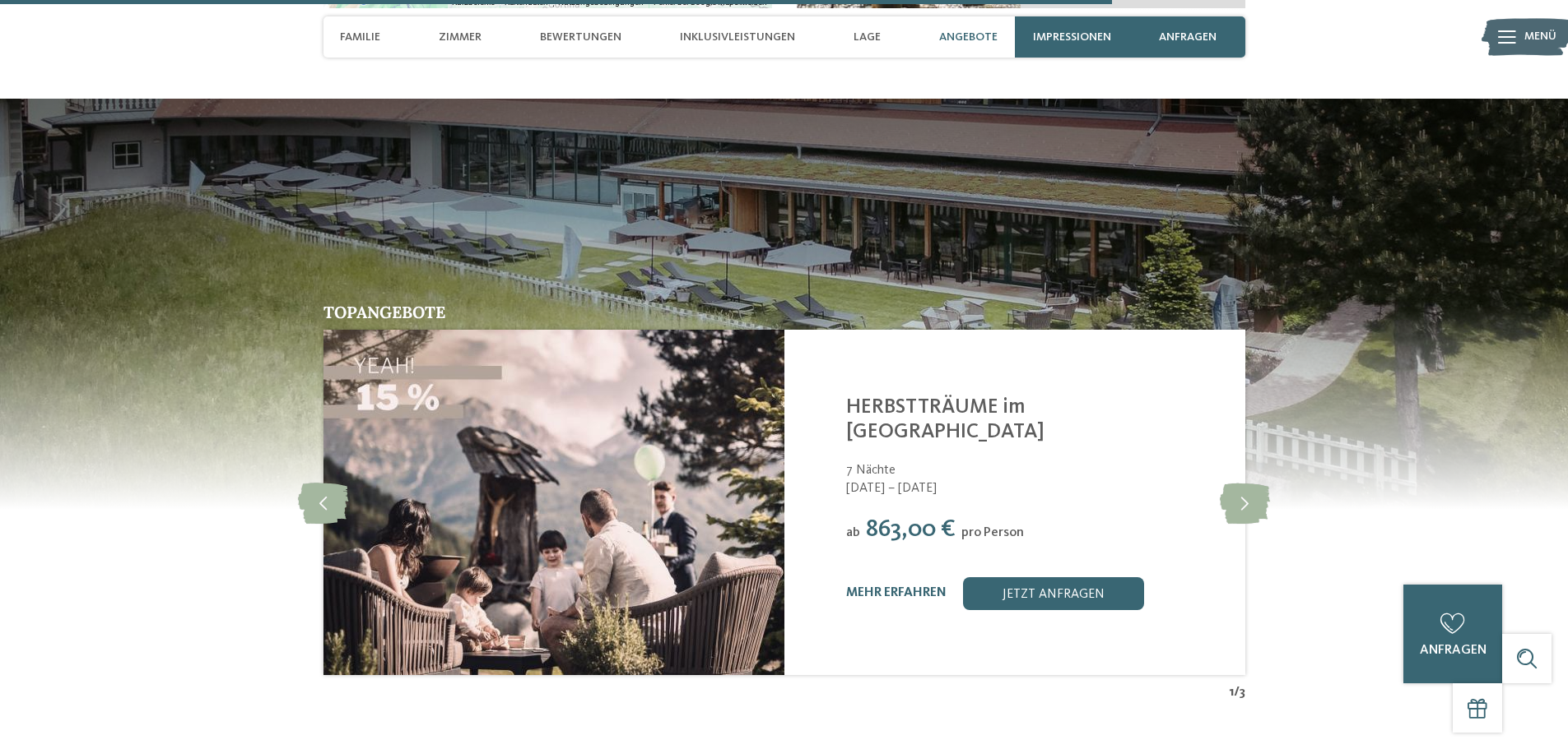
scroll to position [4842, 0]
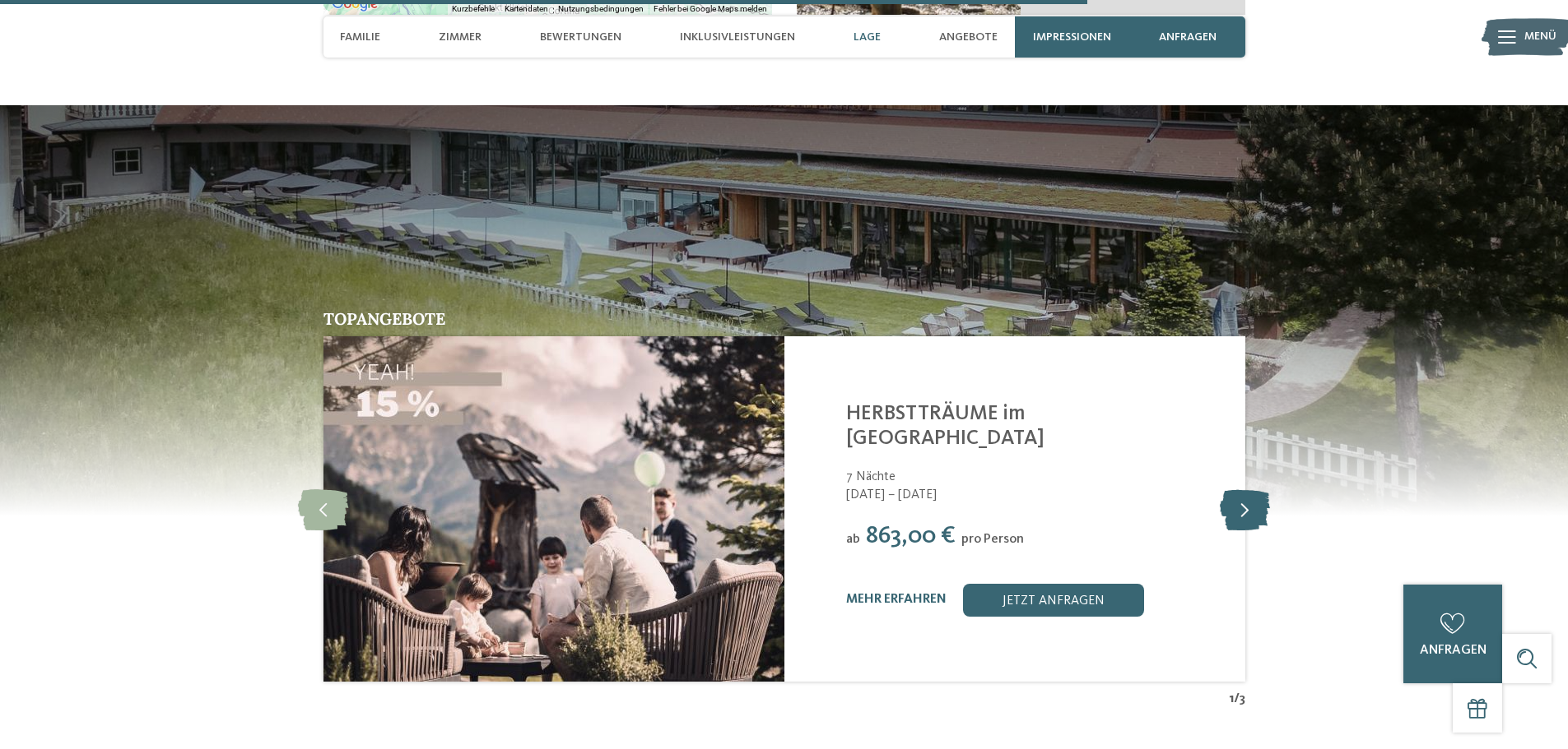
click at [1247, 488] on icon at bounding box center [1244, 508] width 50 height 41
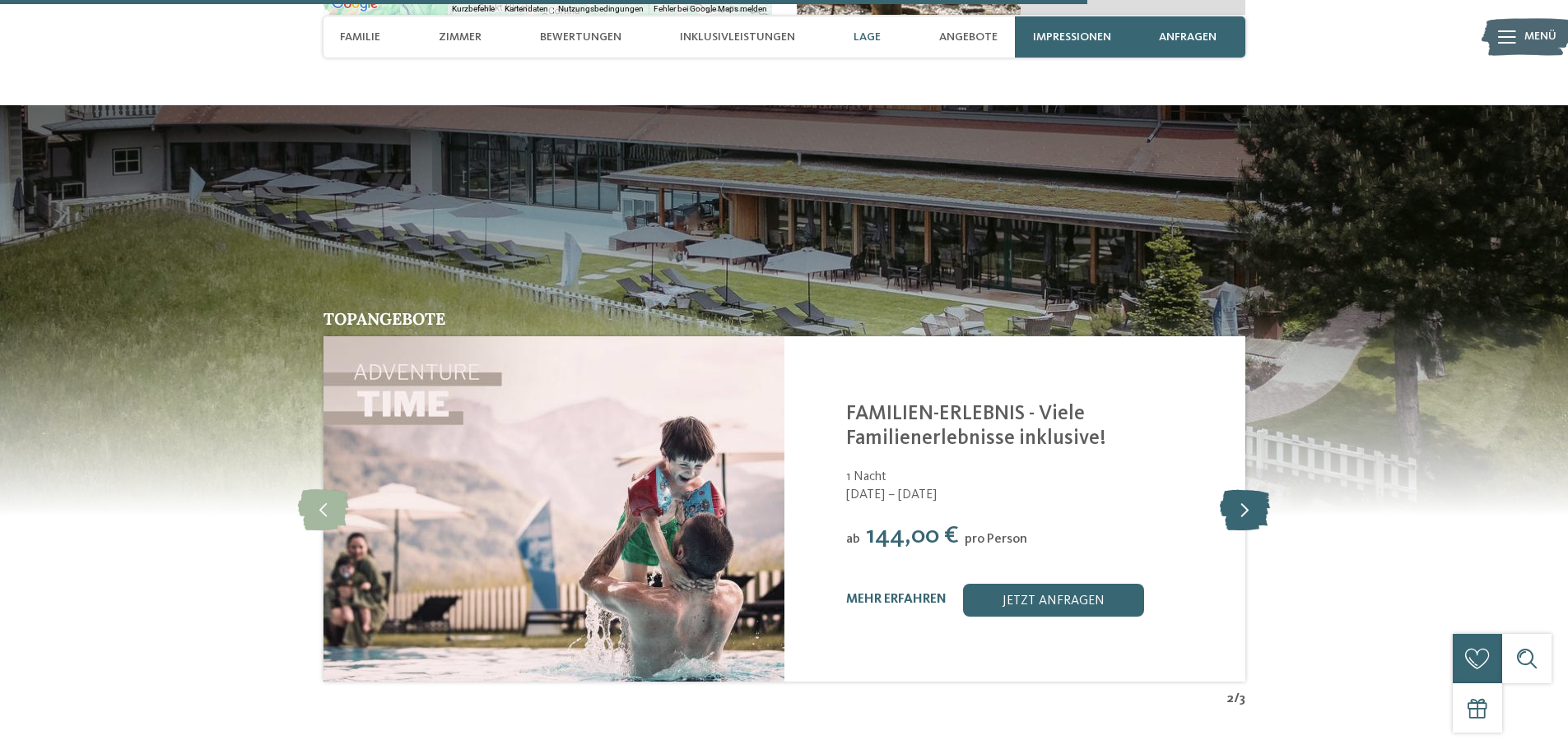
click at [1247, 488] on icon at bounding box center [1244, 508] width 50 height 41
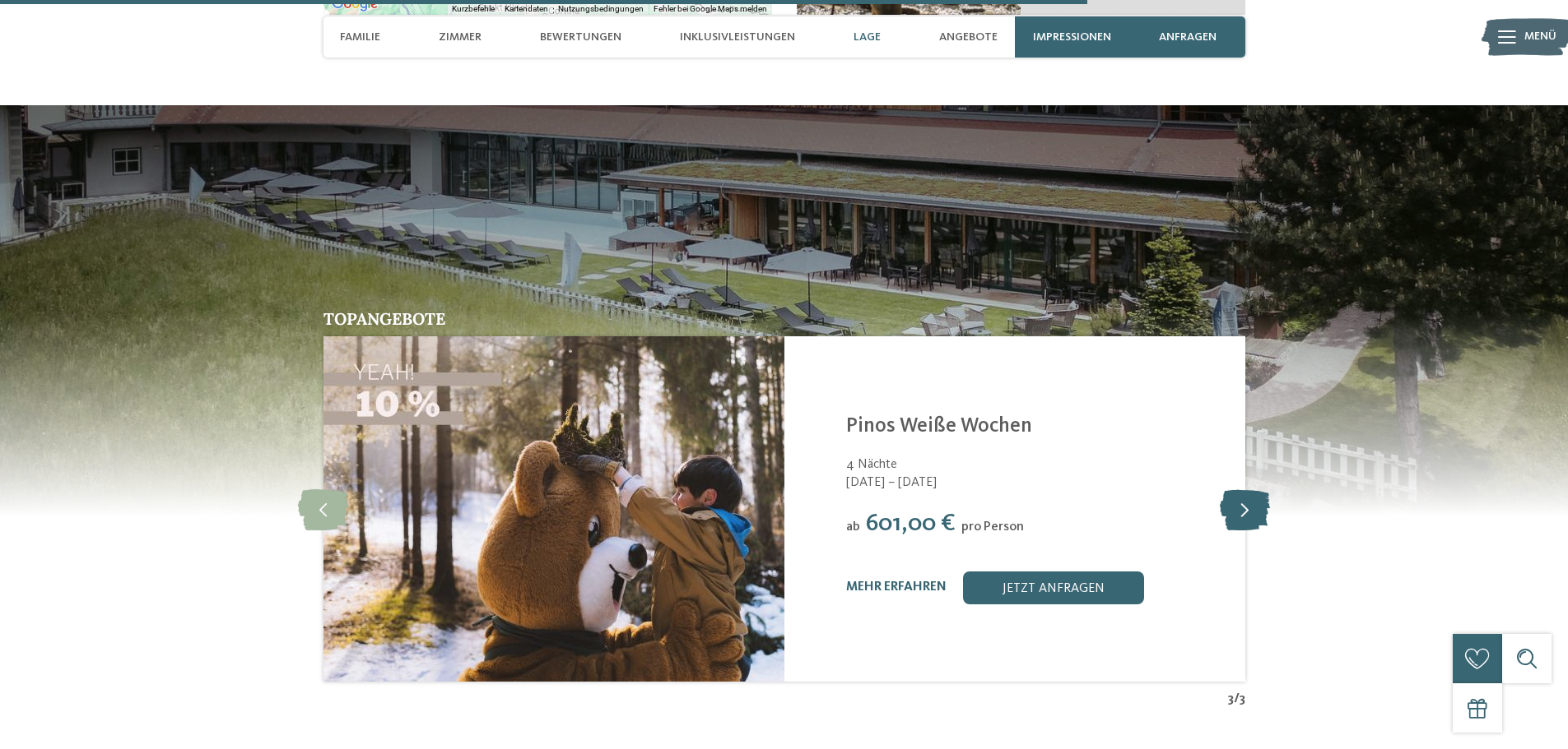
click at [1247, 488] on icon at bounding box center [1244, 508] width 50 height 41
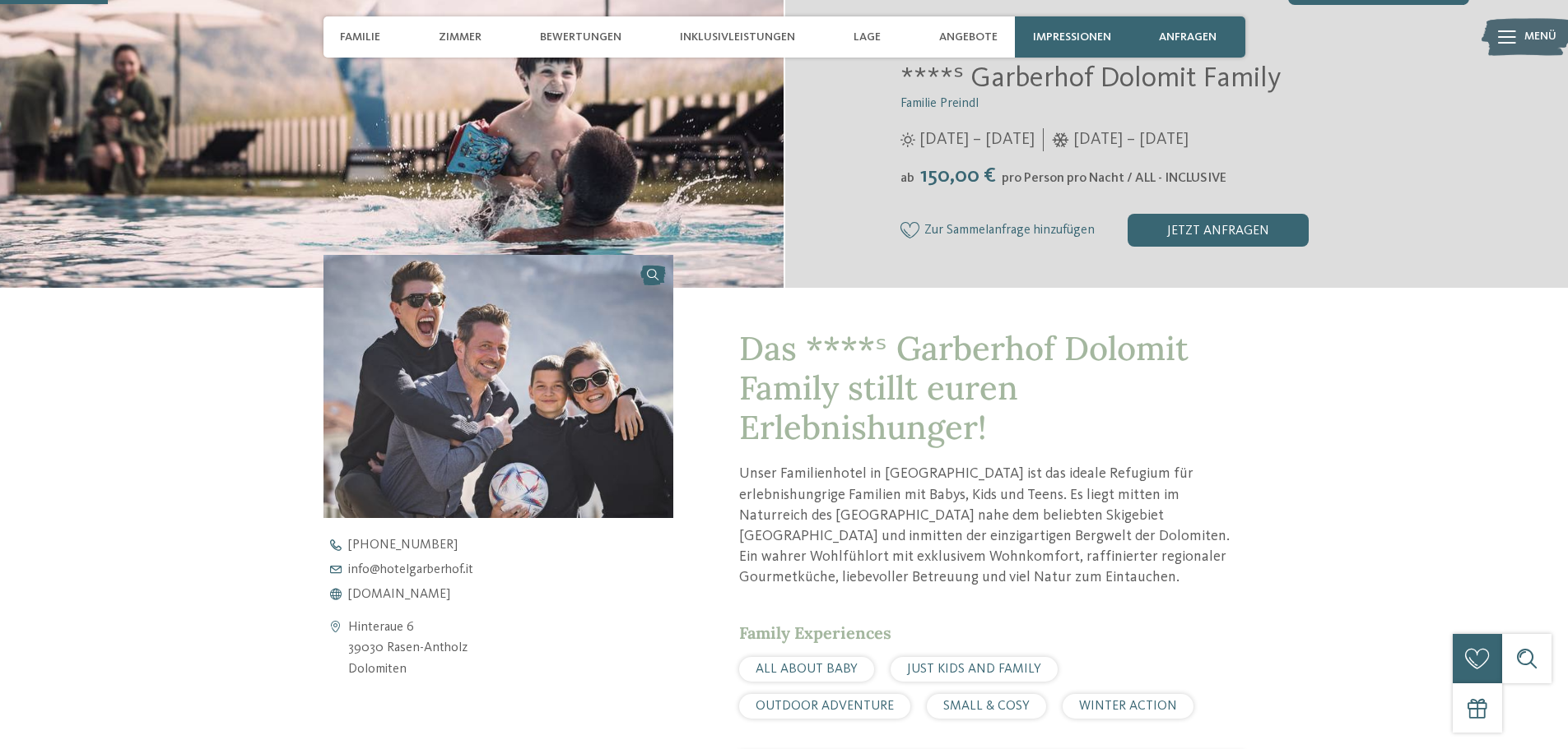
scroll to position [493, 0]
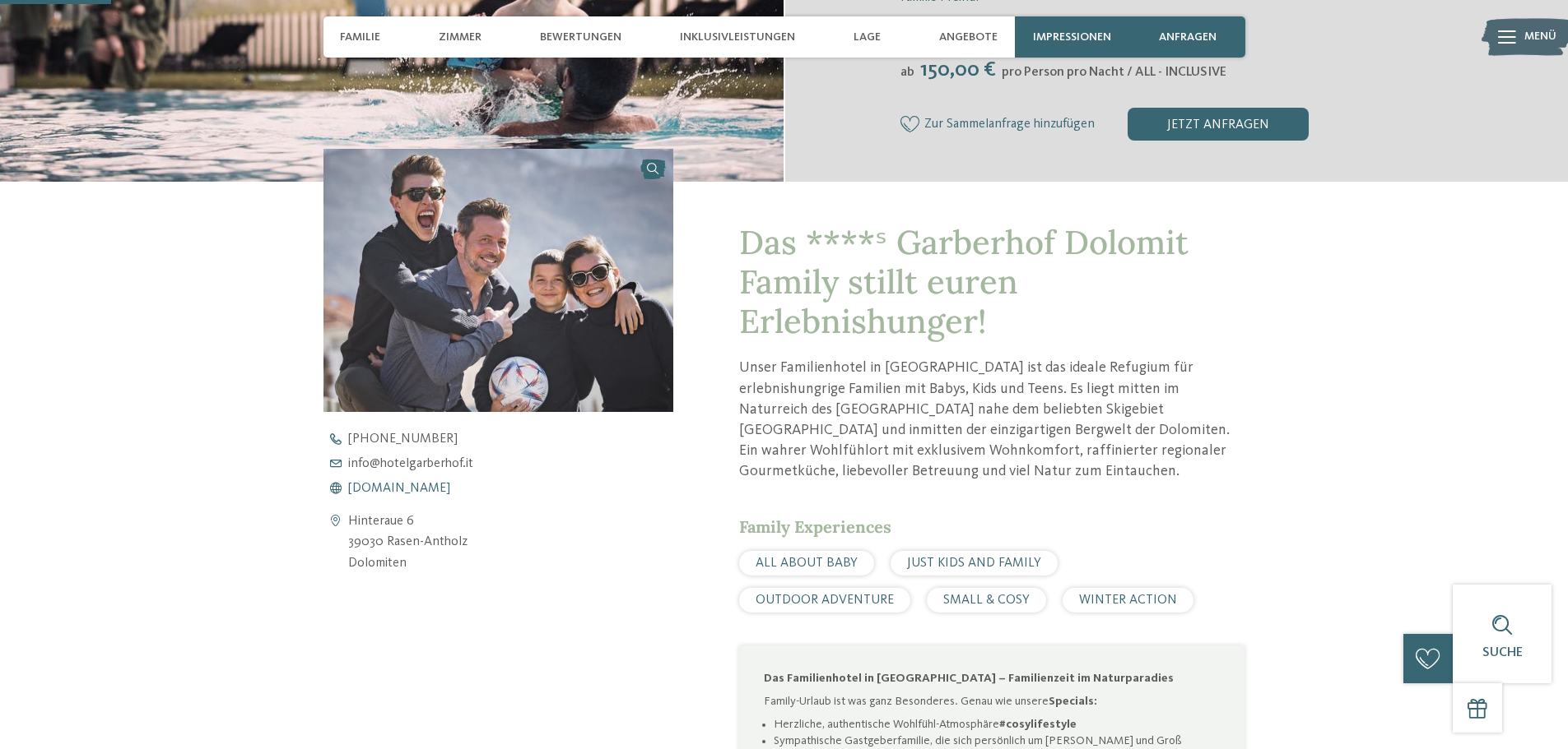
click at [447, 492] on span "www.hotelgarberhof.it" at bounding box center [398, 488] width 102 height 13
